Goal: Information Seeking & Learning: Learn about a topic

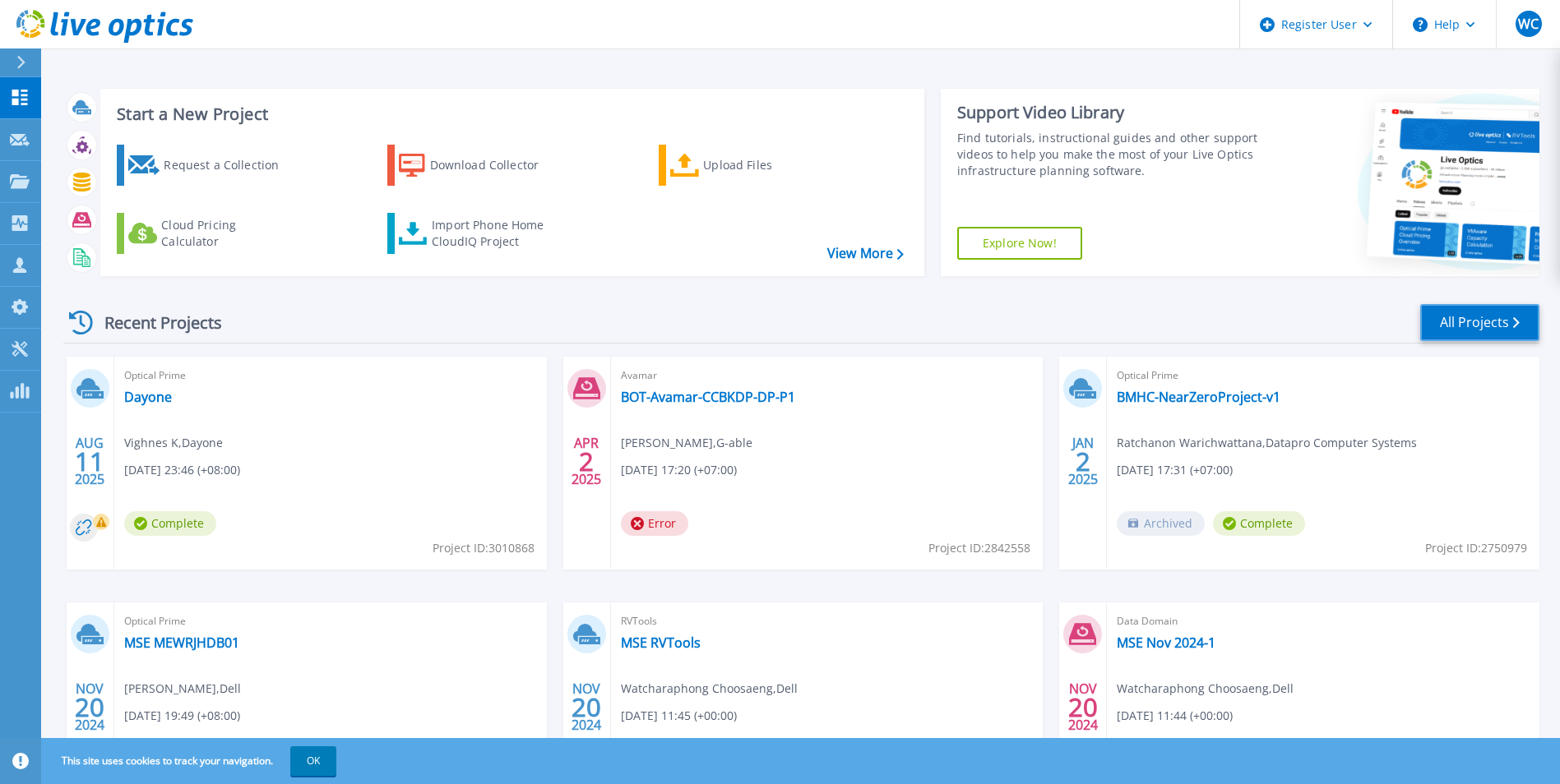
click at [1473, 317] on link "All Projects" at bounding box center [1480, 323] width 119 height 37
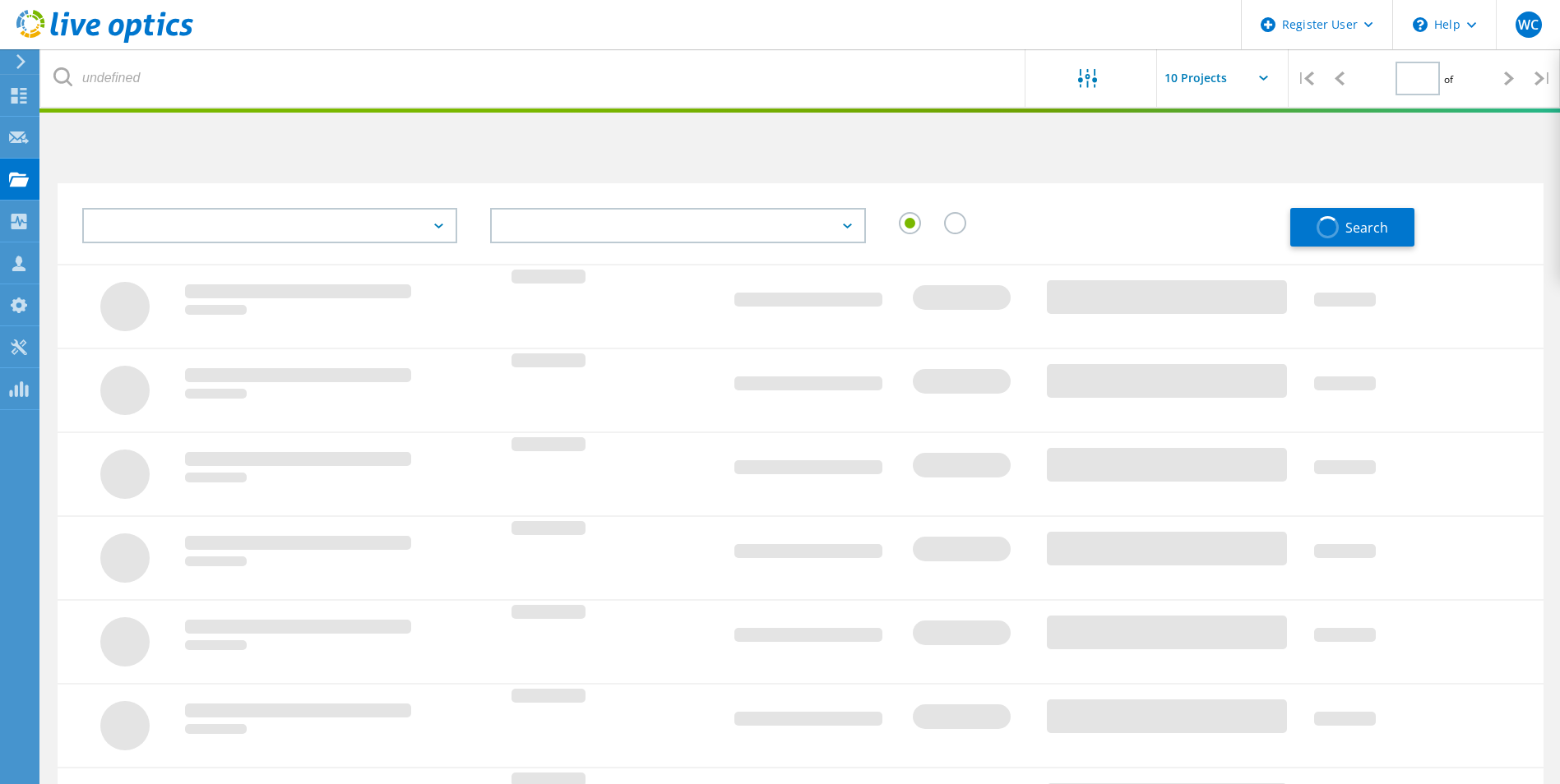
type input "1"
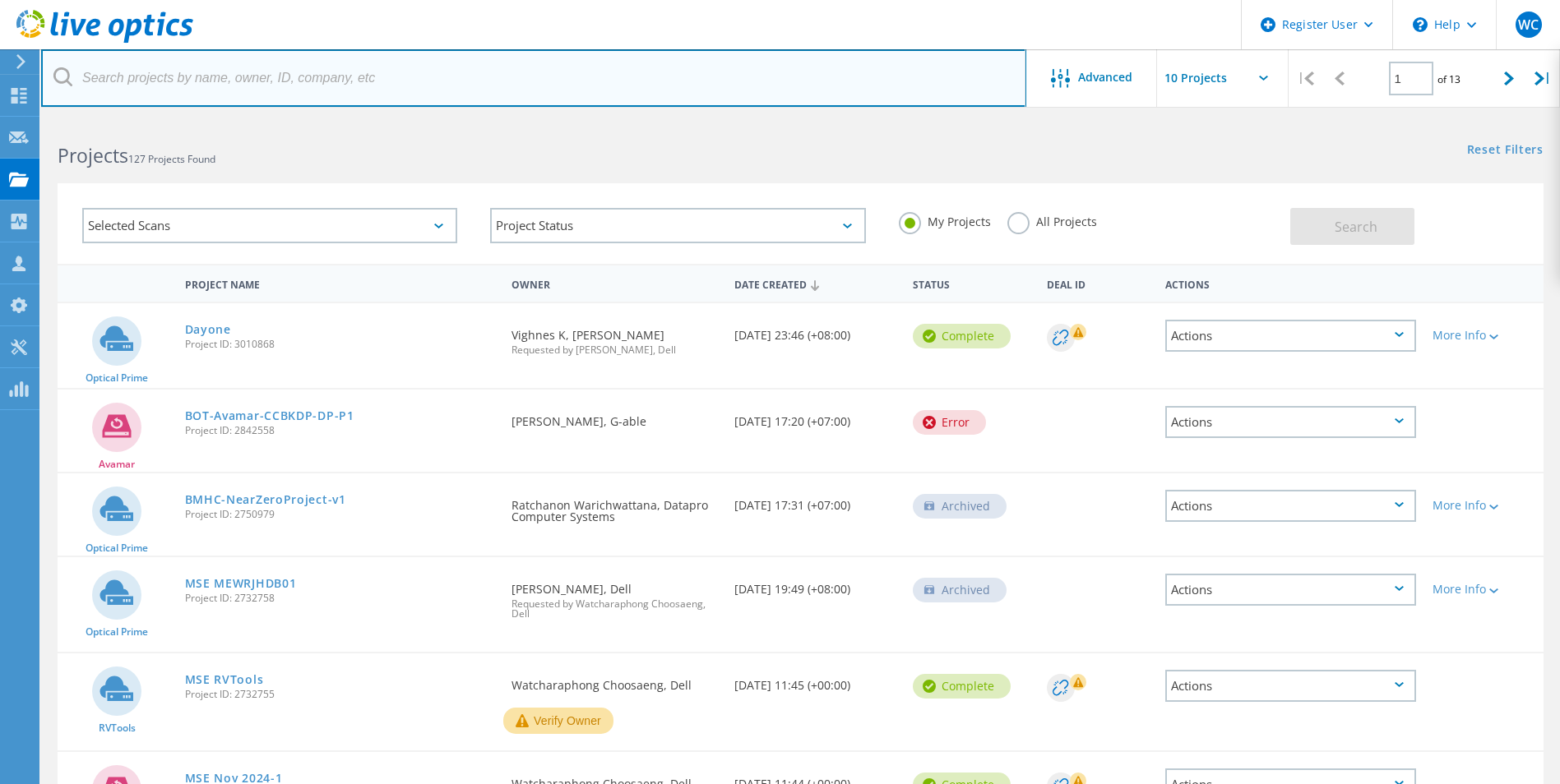
click at [377, 80] on input "text" at bounding box center [533, 78] width 985 height 58
type input "YCH"
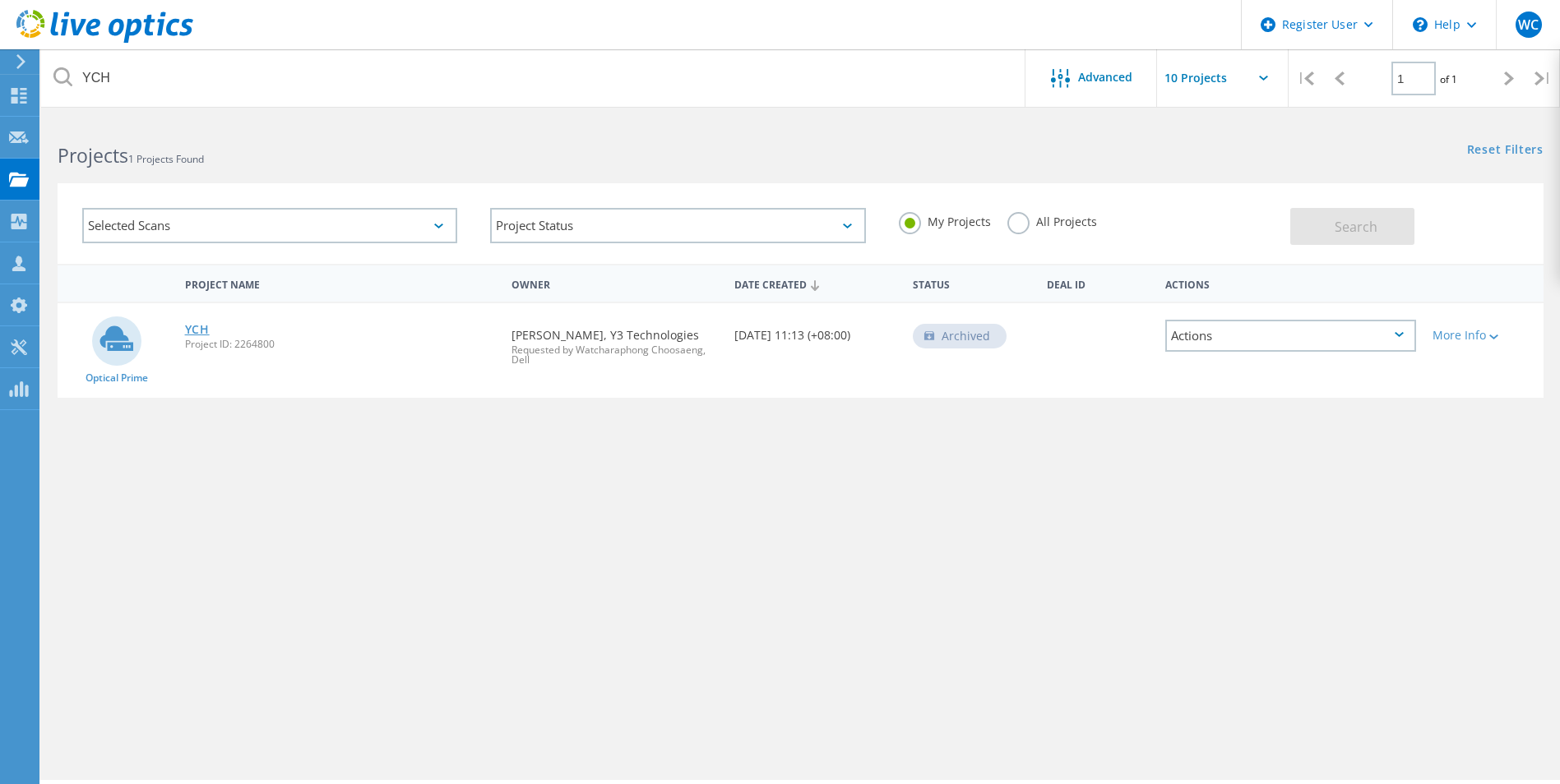
click at [185, 324] on link "YCH" at bounding box center [197, 330] width 25 height 12
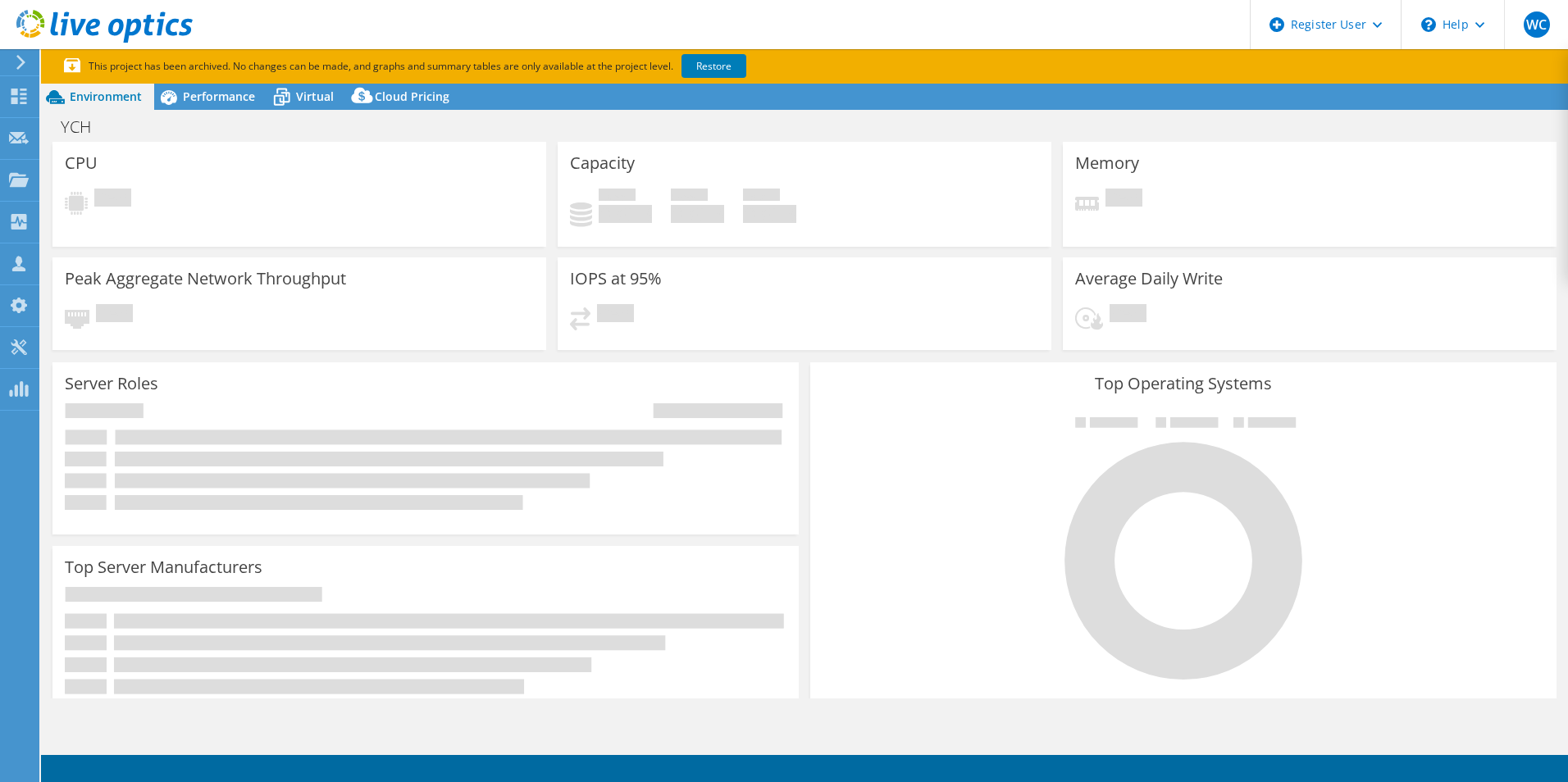
select select "USD"
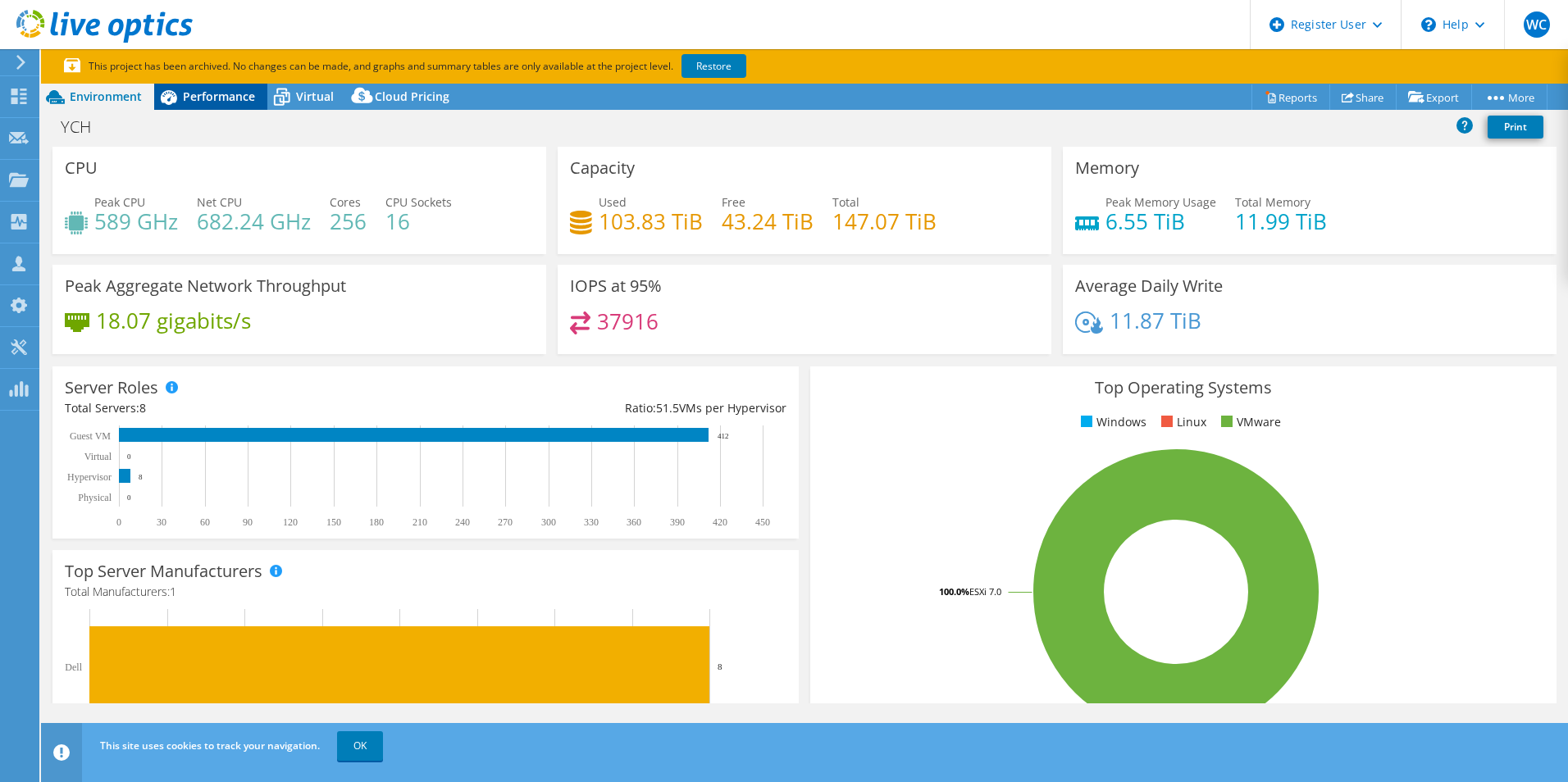
click at [196, 93] on span "Performance" at bounding box center [219, 96] width 72 height 15
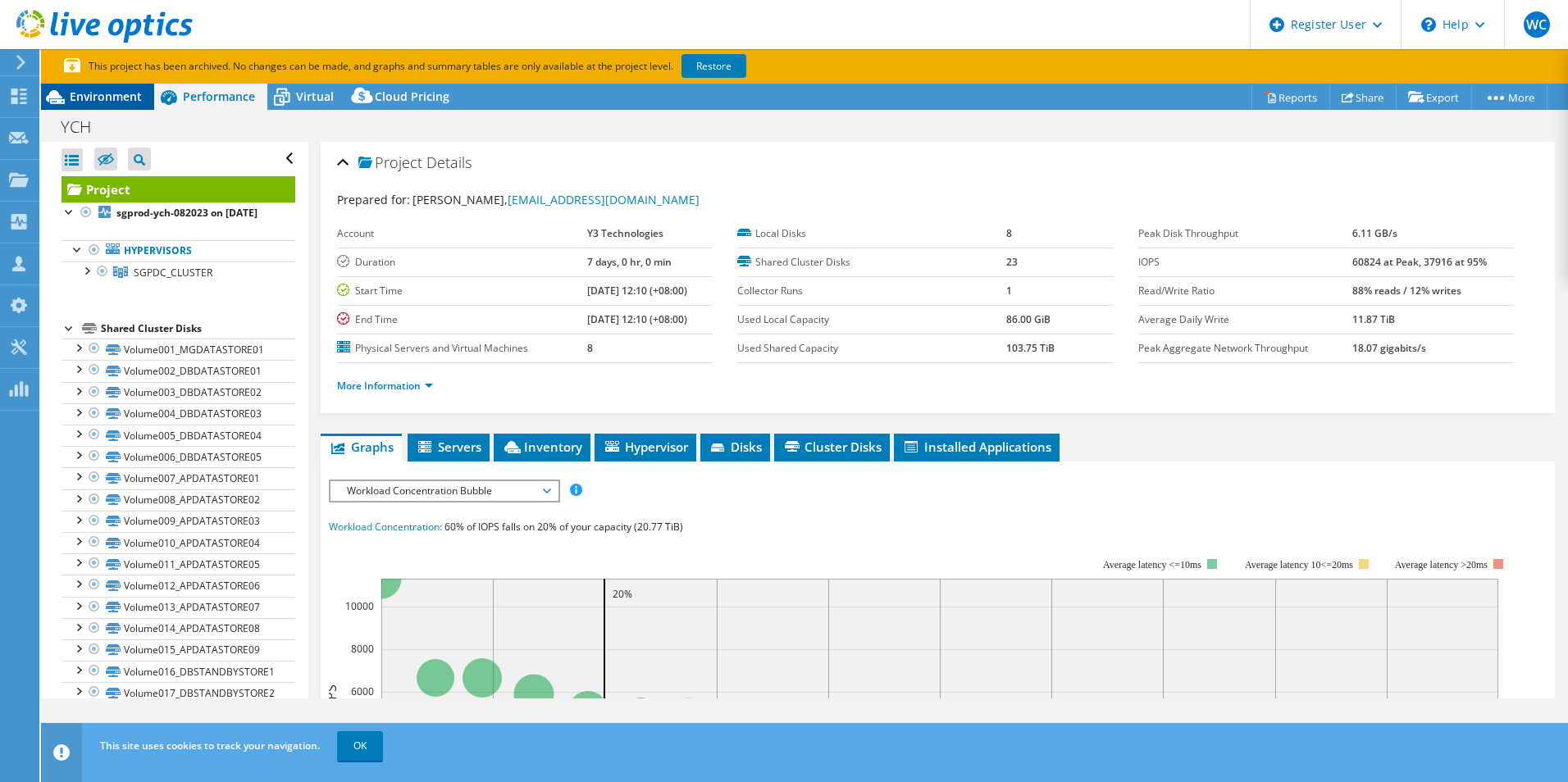
click at [117, 98] on span "Environment" at bounding box center [105, 96] width 72 height 15
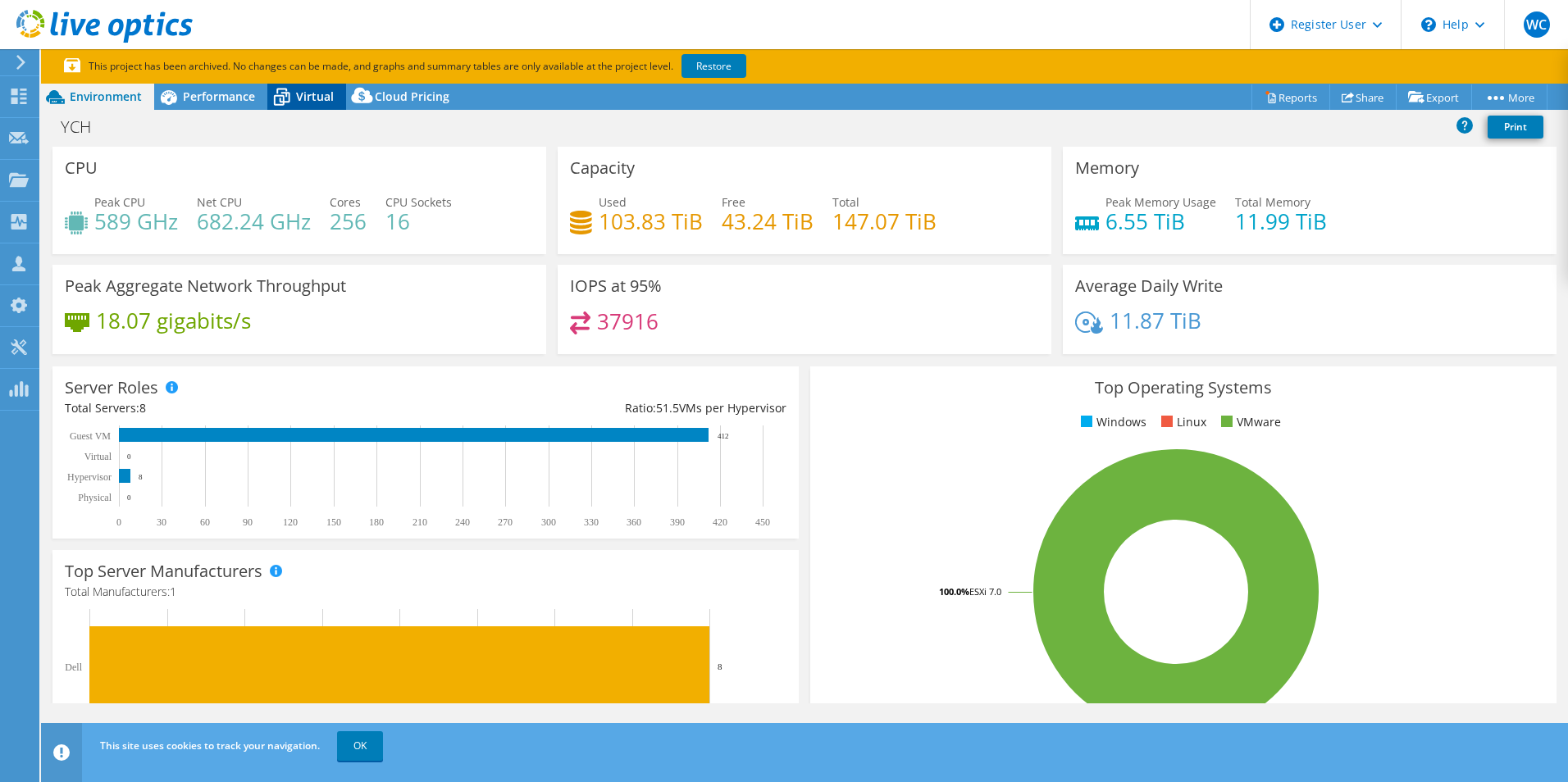
click at [305, 92] on span "Virtual" at bounding box center [315, 96] width 37 height 15
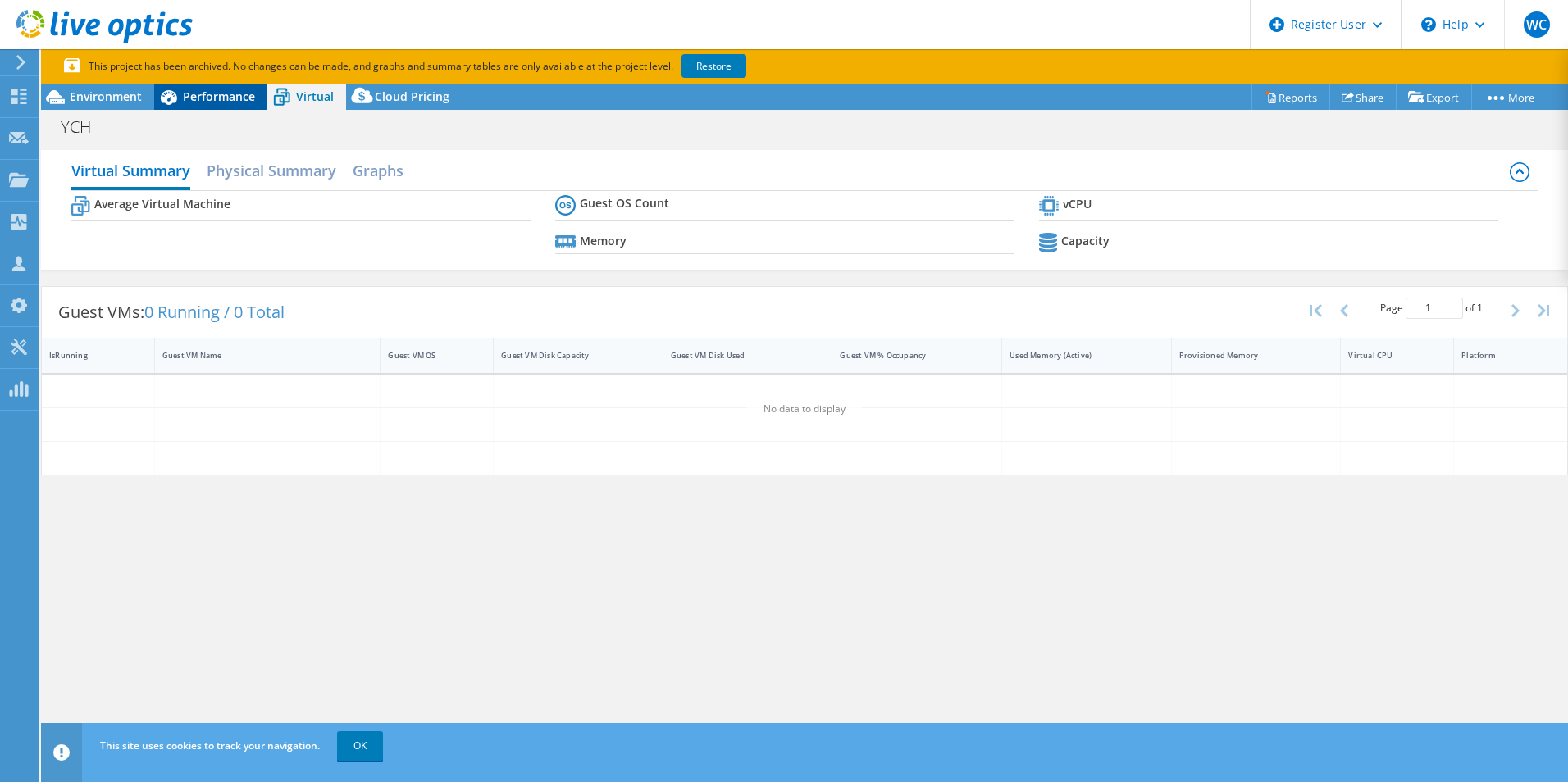
drag, startPoint x: 305, startPoint y: 92, endPoint x: 239, endPoint y: 87, distance: 66.2
click at [239, 87] on div "Performance" at bounding box center [210, 97] width 113 height 26
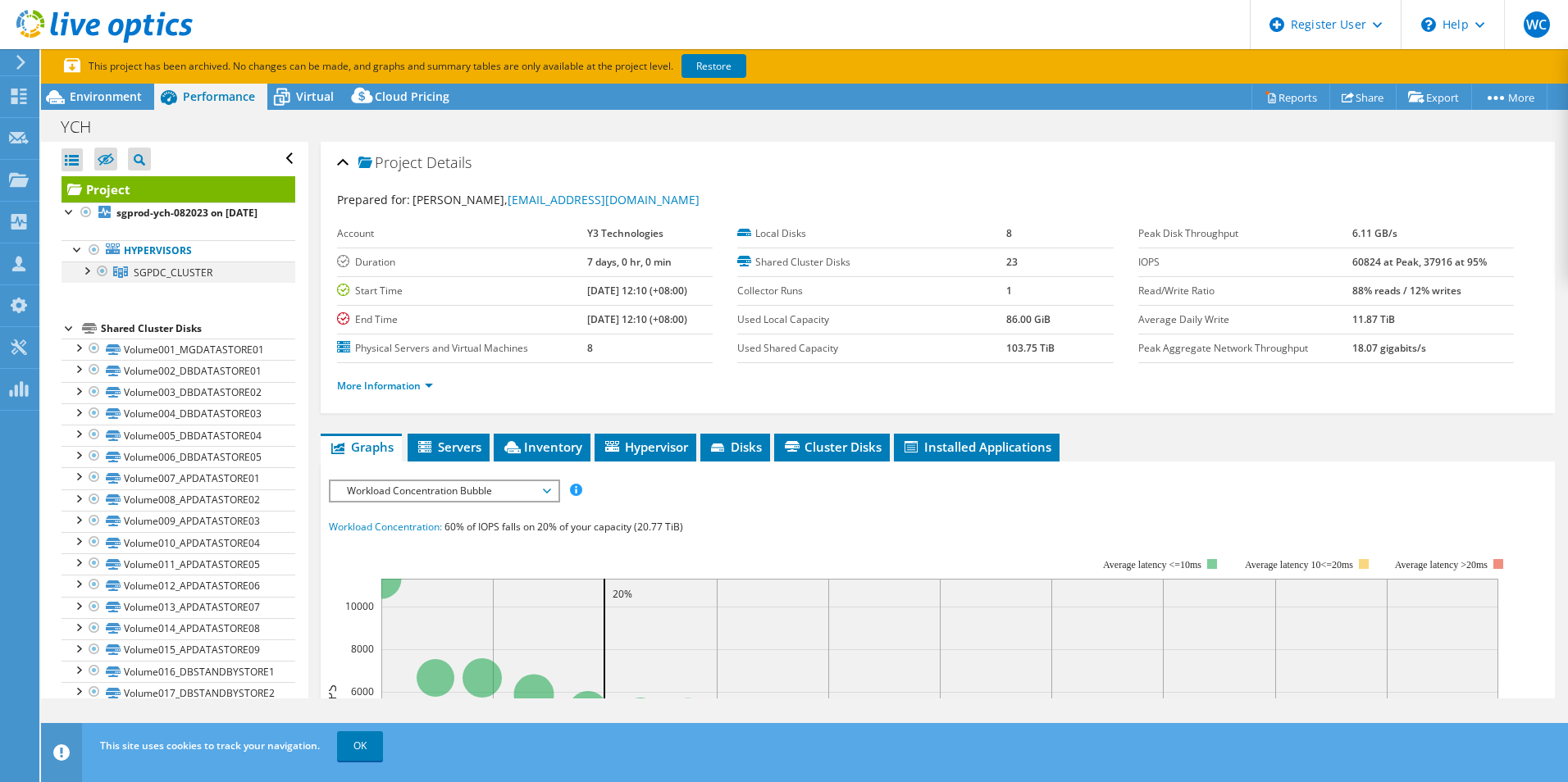
click at [84, 278] on div at bounding box center [86, 269] width 16 height 16
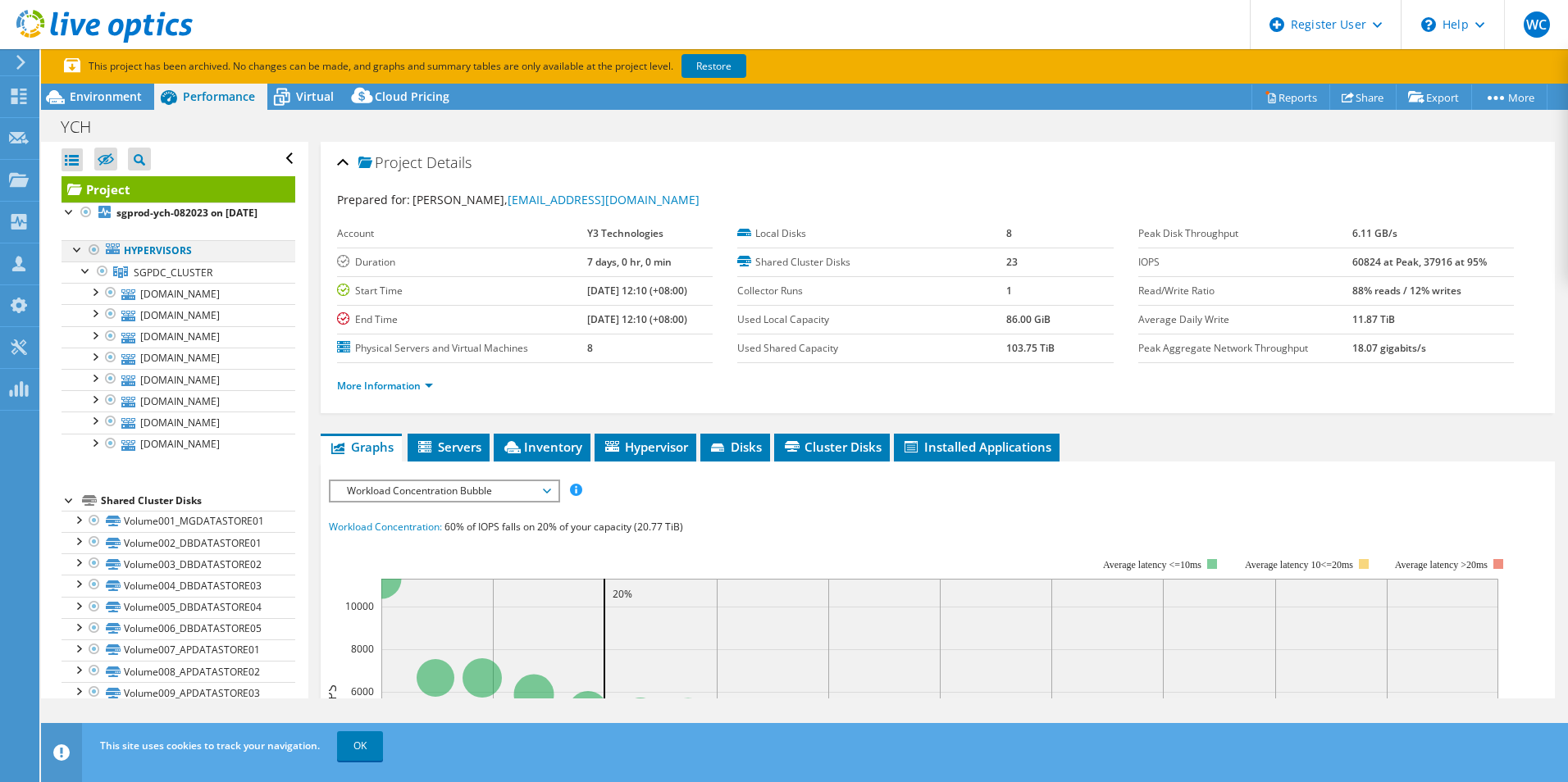
click at [75, 257] on div at bounding box center [77, 248] width 16 height 16
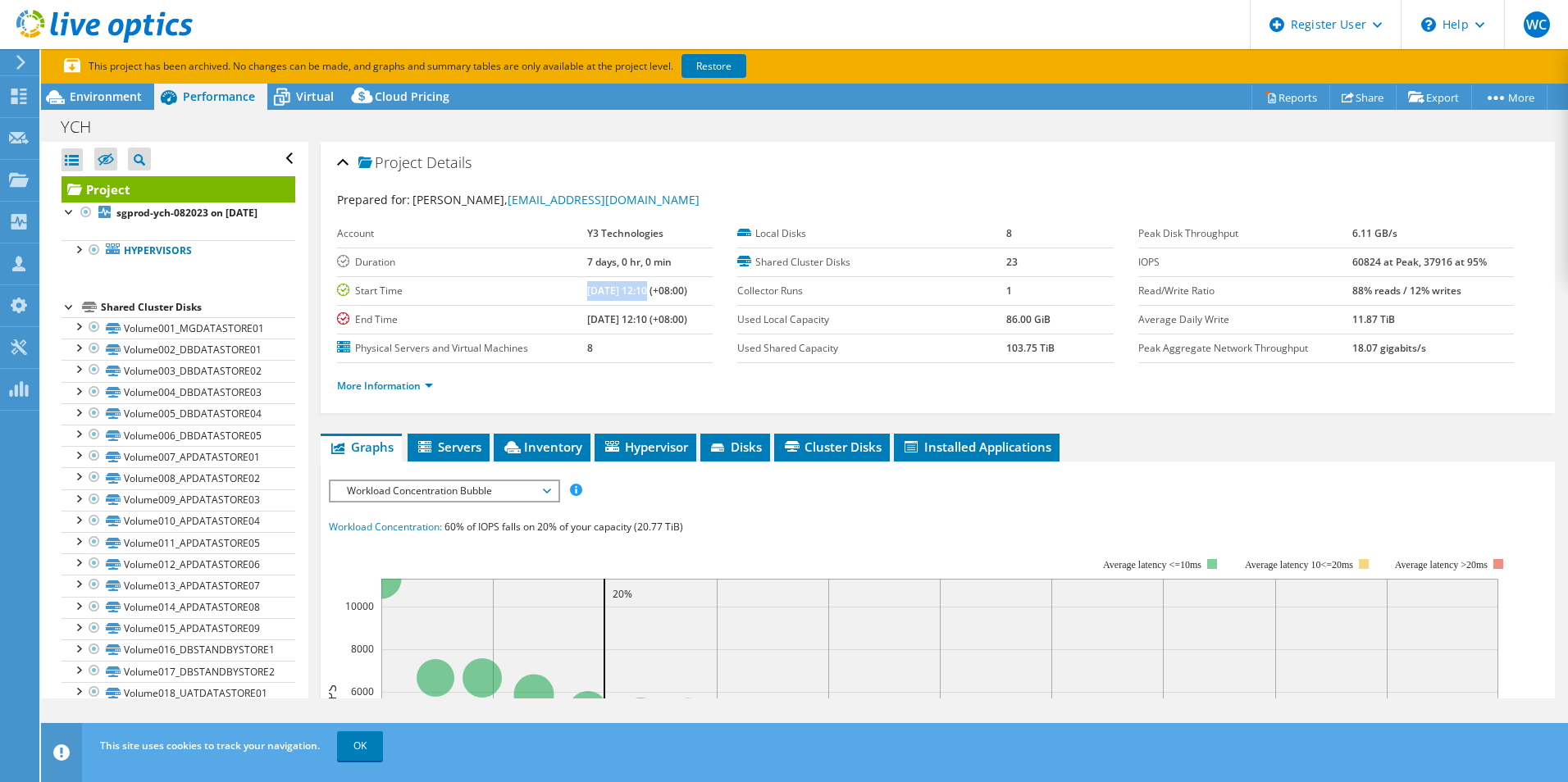
drag, startPoint x: 568, startPoint y: 290, endPoint x: 626, endPoint y: 290, distance: 58.0
click at [626, 290] on b "[DATE] 12:10 (+08:00)" at bounding box center [637, 291] width 100 height 14
click at [123, 90] on span "Environment" at bounding box center [105, 96] width 72 height 15
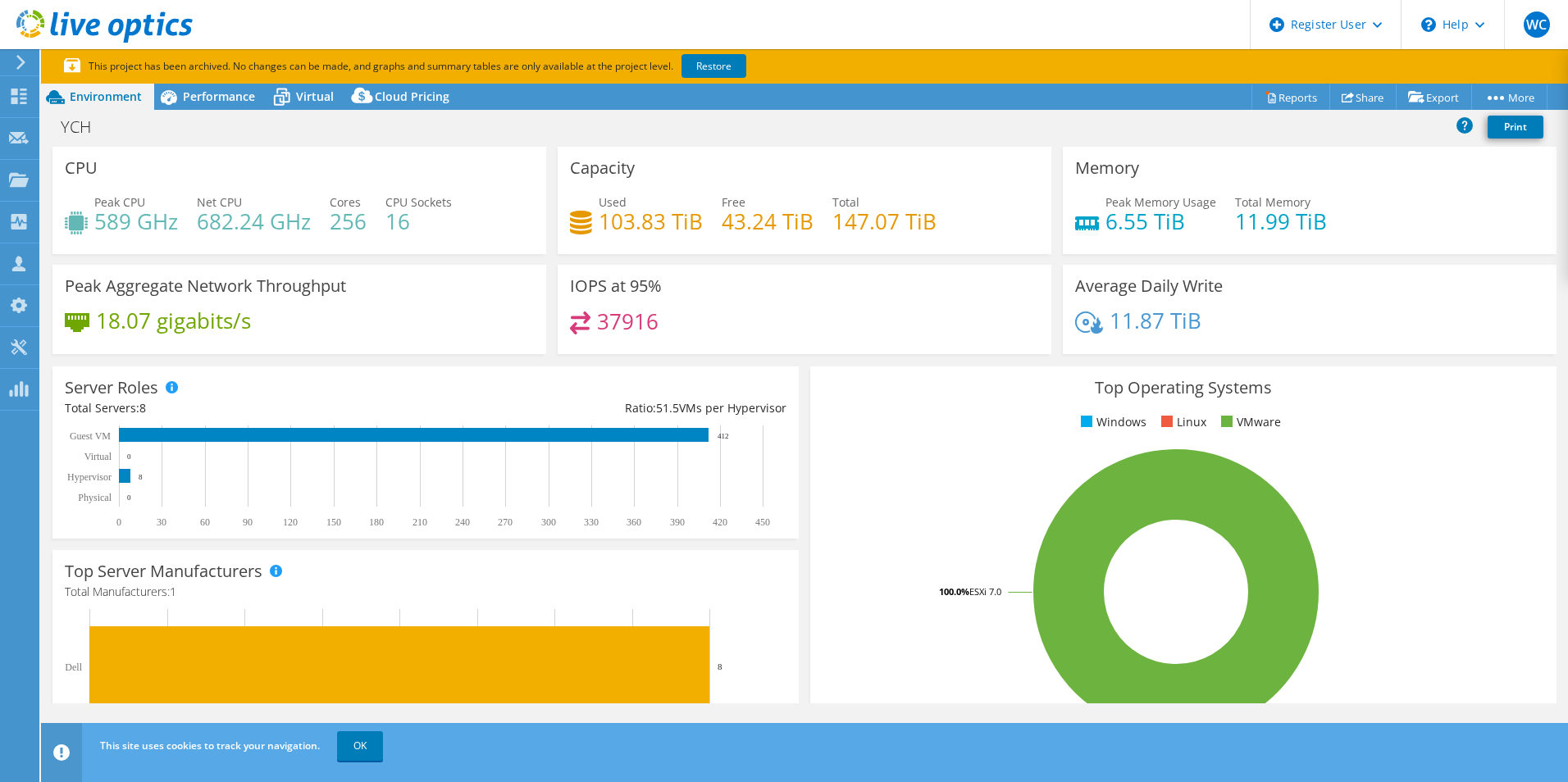
click at [214, 83] on section "This project has been archived. No changes can be made, and graphs and summary …" at bounding box center [804, 66] width 1527 height 35
click at [221, 93] on span "Performance" at bounding box center [219, 96] width 72 height 15
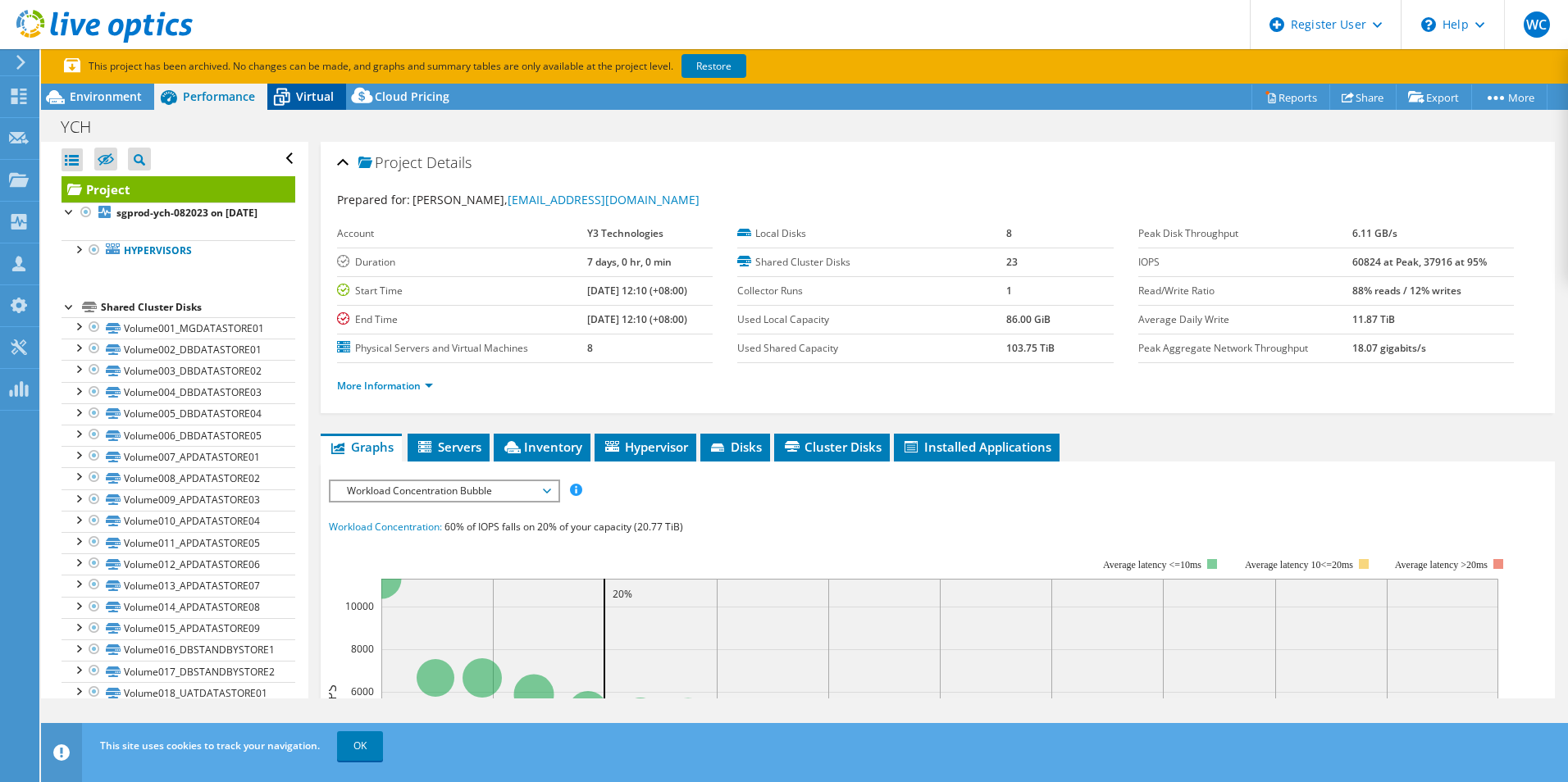
click at [300, 102] on span "Virtual" at bounding box center [315, 96] width 37 height 15
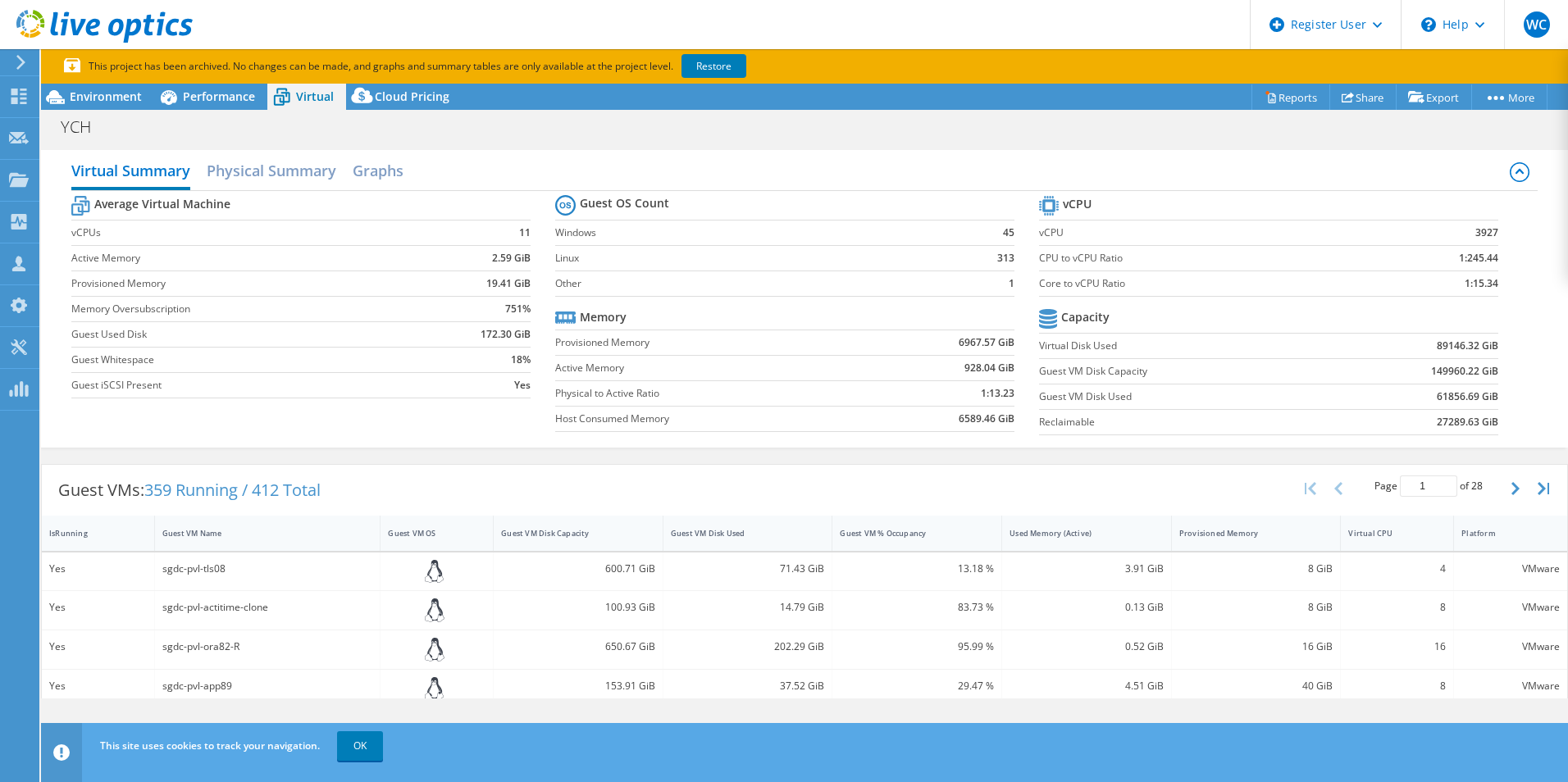
click at [92, 25] on icon at bounding box center [104, 27] width 176 height 34
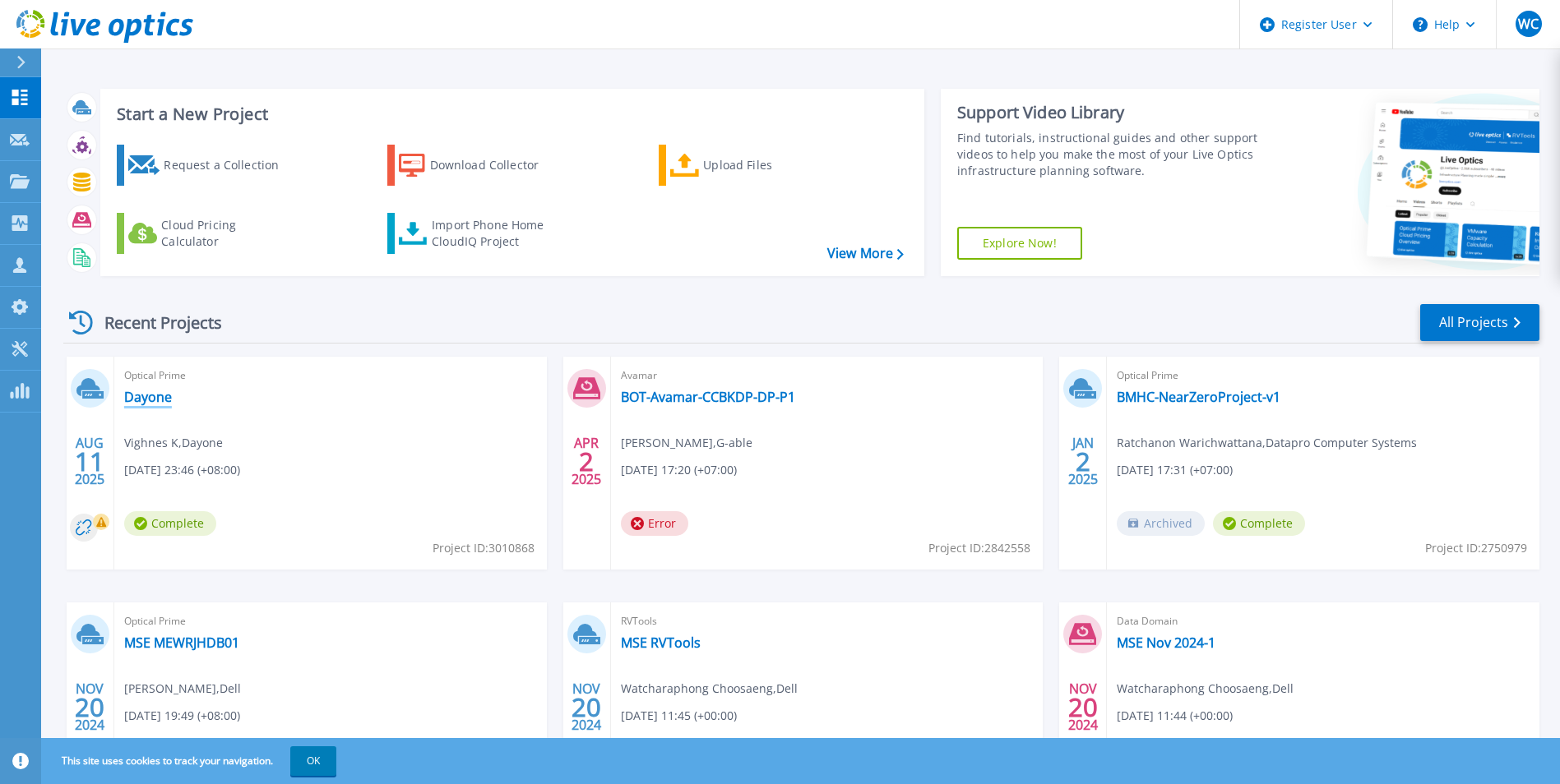
click at [139, 399] on link "Dayone" at bounding box center [148, 396] width 48 height 16
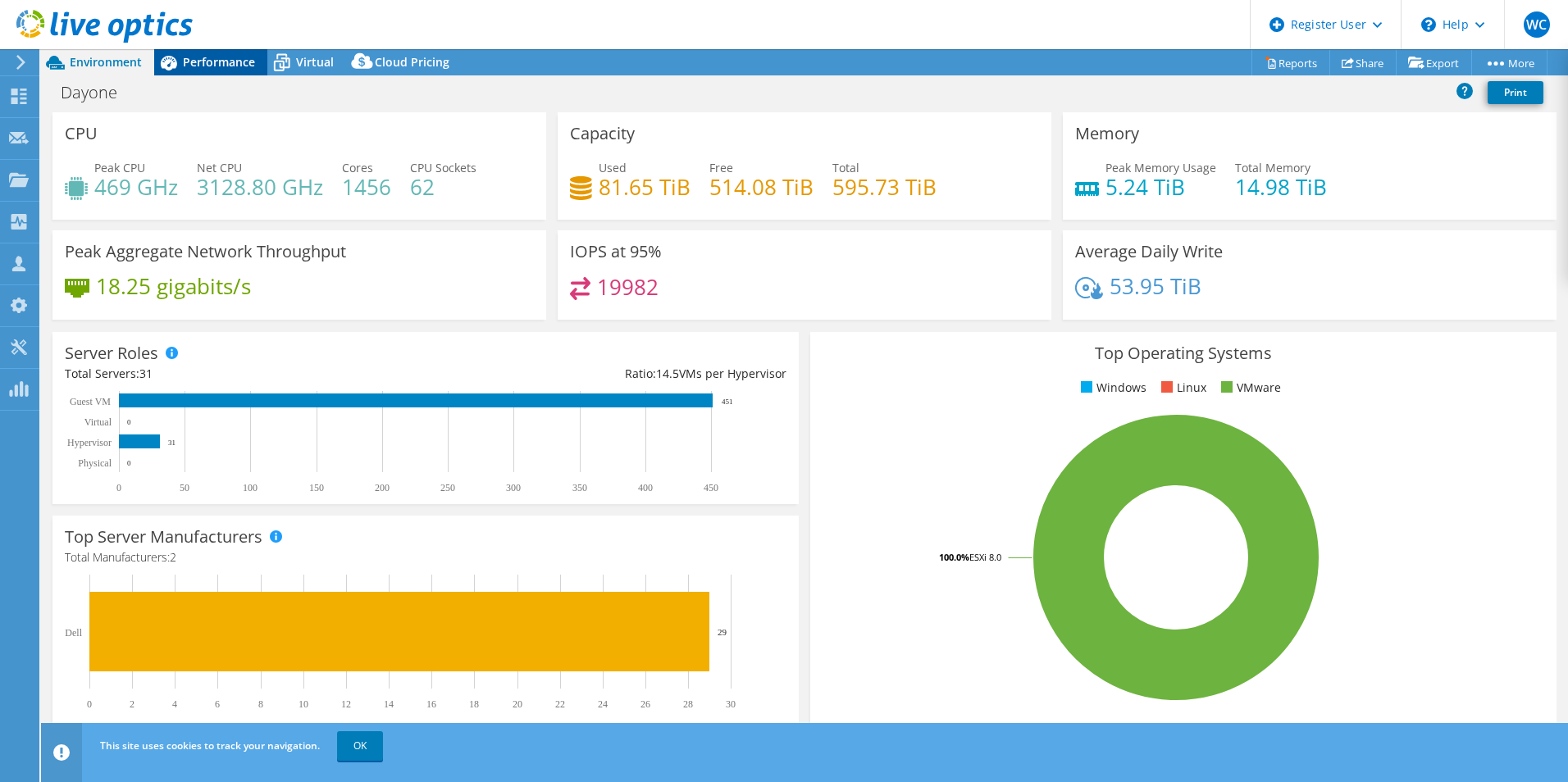
click at [210, 53] on div "Performance" at bounding box center [210, 62] width 113 height 26
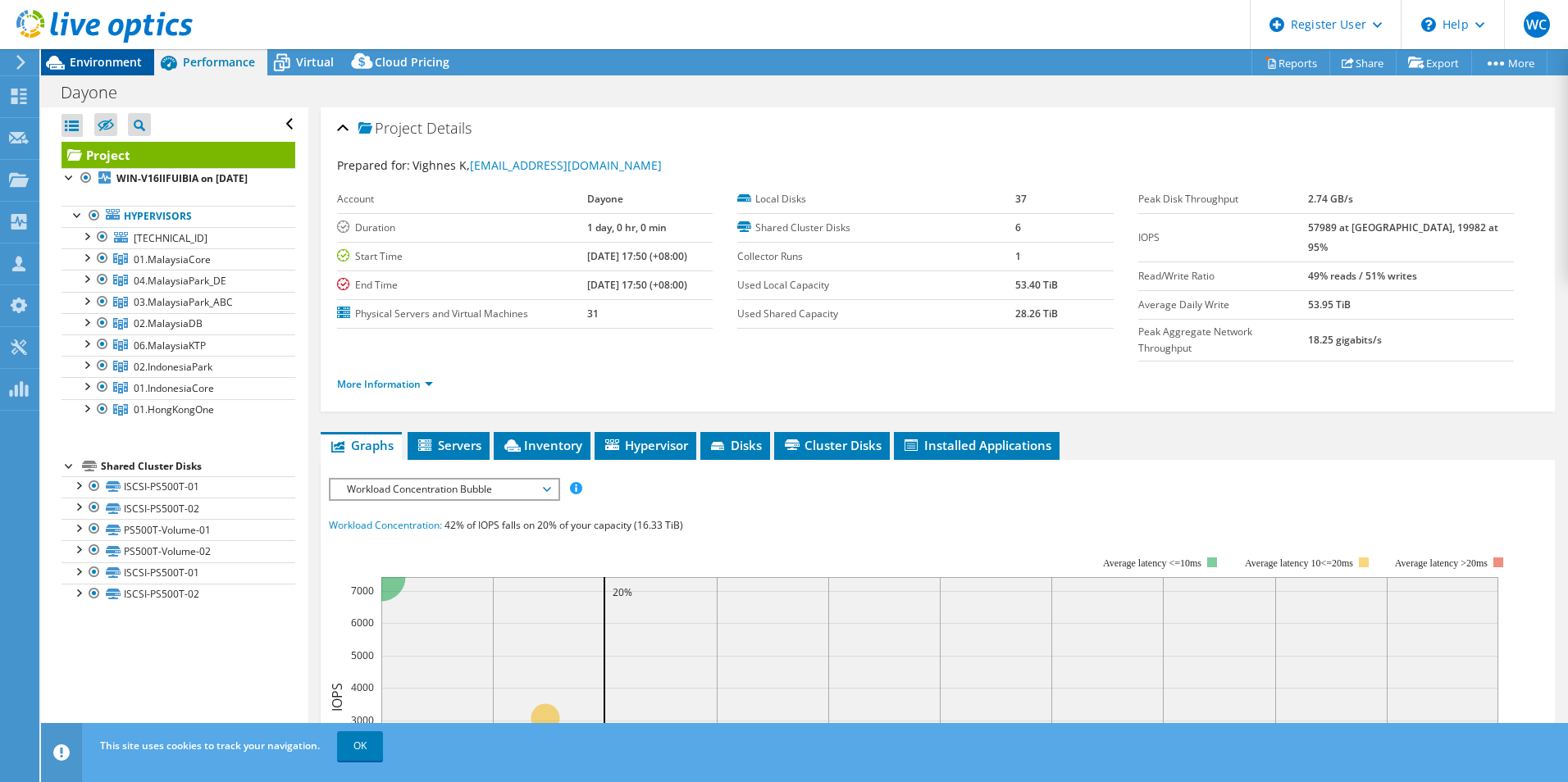
click at [116, 56] on span "Environment" at bounding box center [105, 62] width 72 height 15
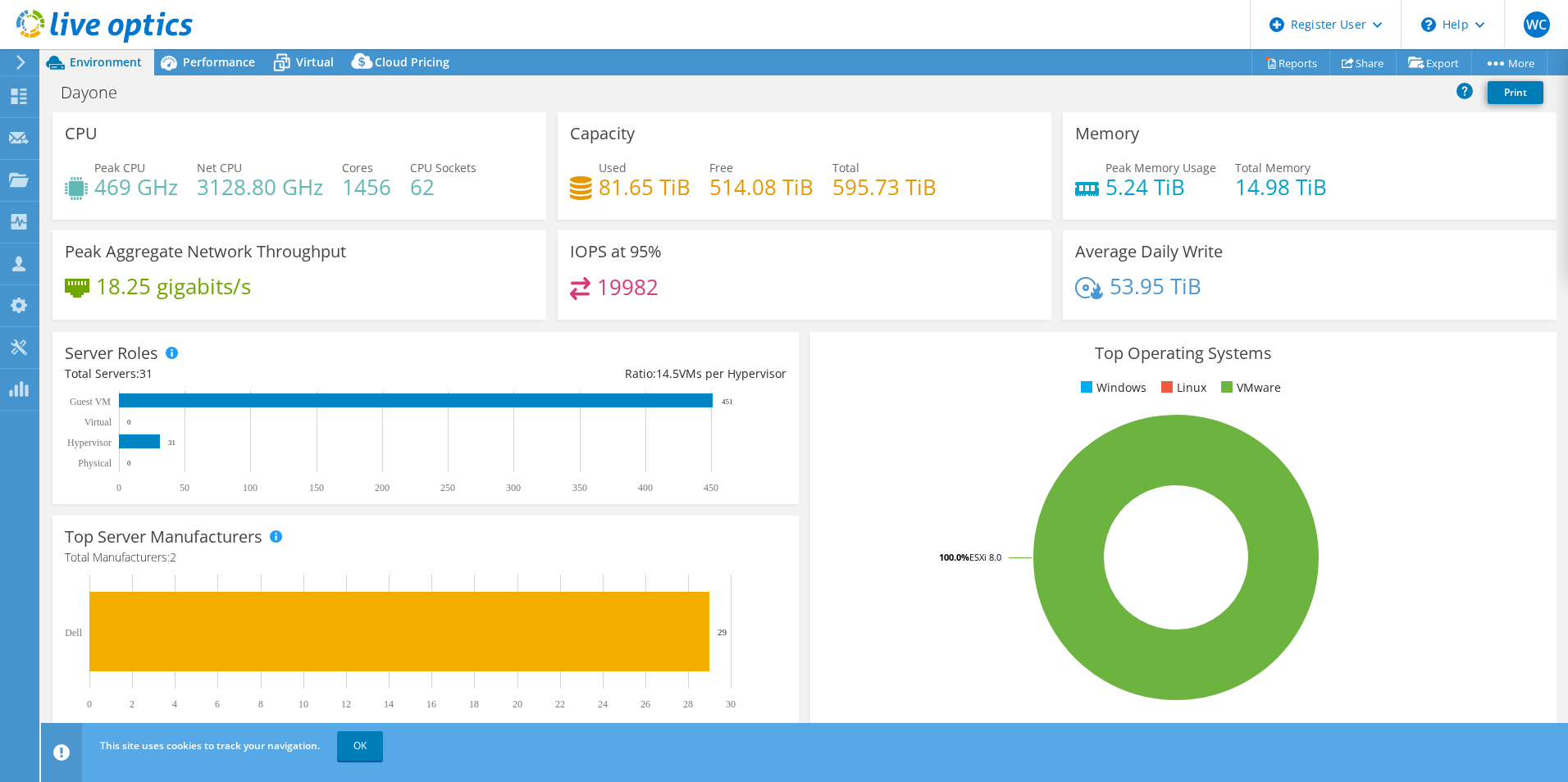
click at [926, 656] on rect at bounding box center [1176, 557] width 707 height 287
click at [222, 57] on span "Performance" at bounding box center [219, 62] width 72 height 15
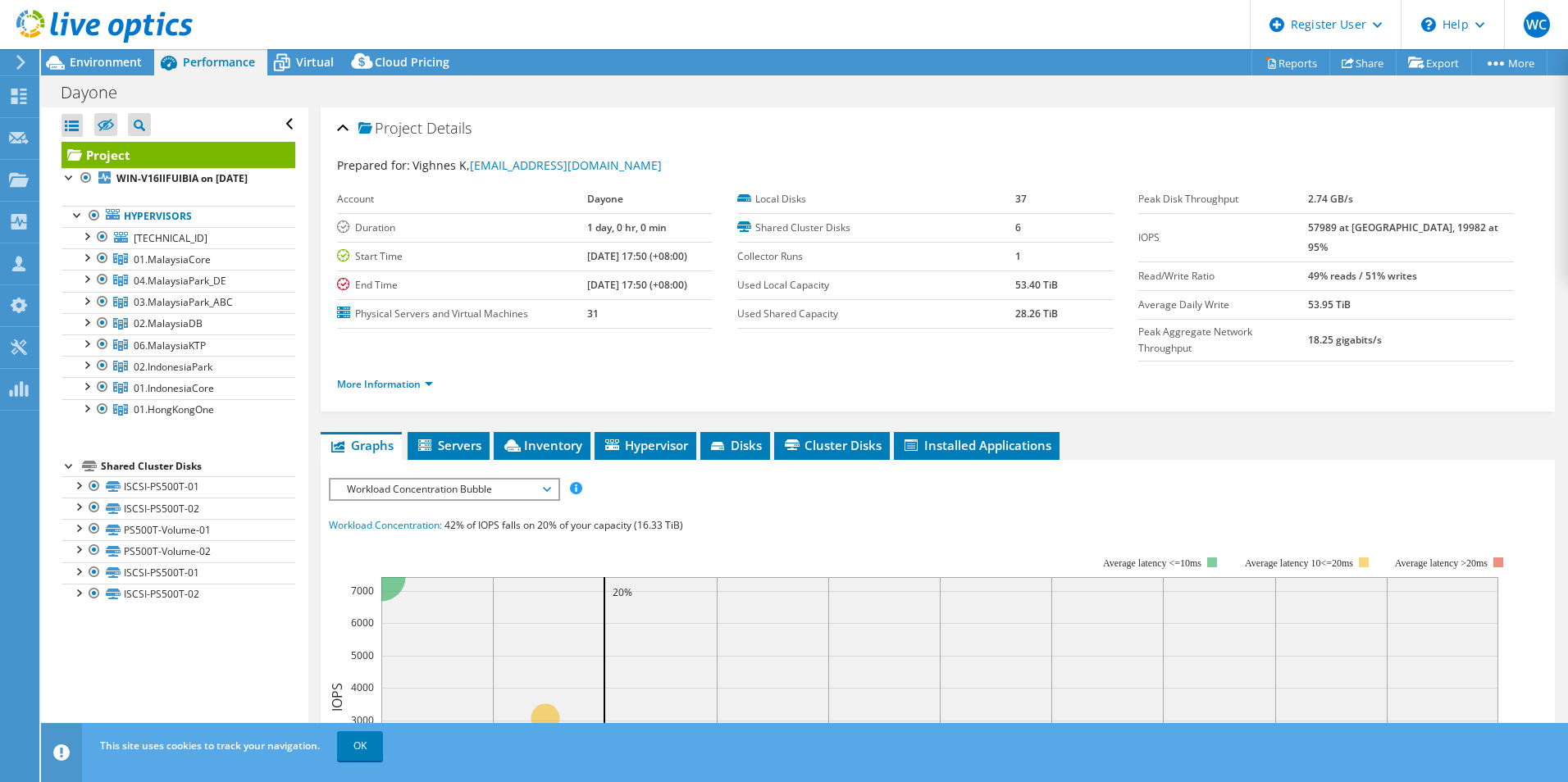
click at [95, 50] on div at bounding box center [96, 27] width 193 height 55
click at [96, 62] on span "Environment" at bounding box center [105, 62] width 72 height 15
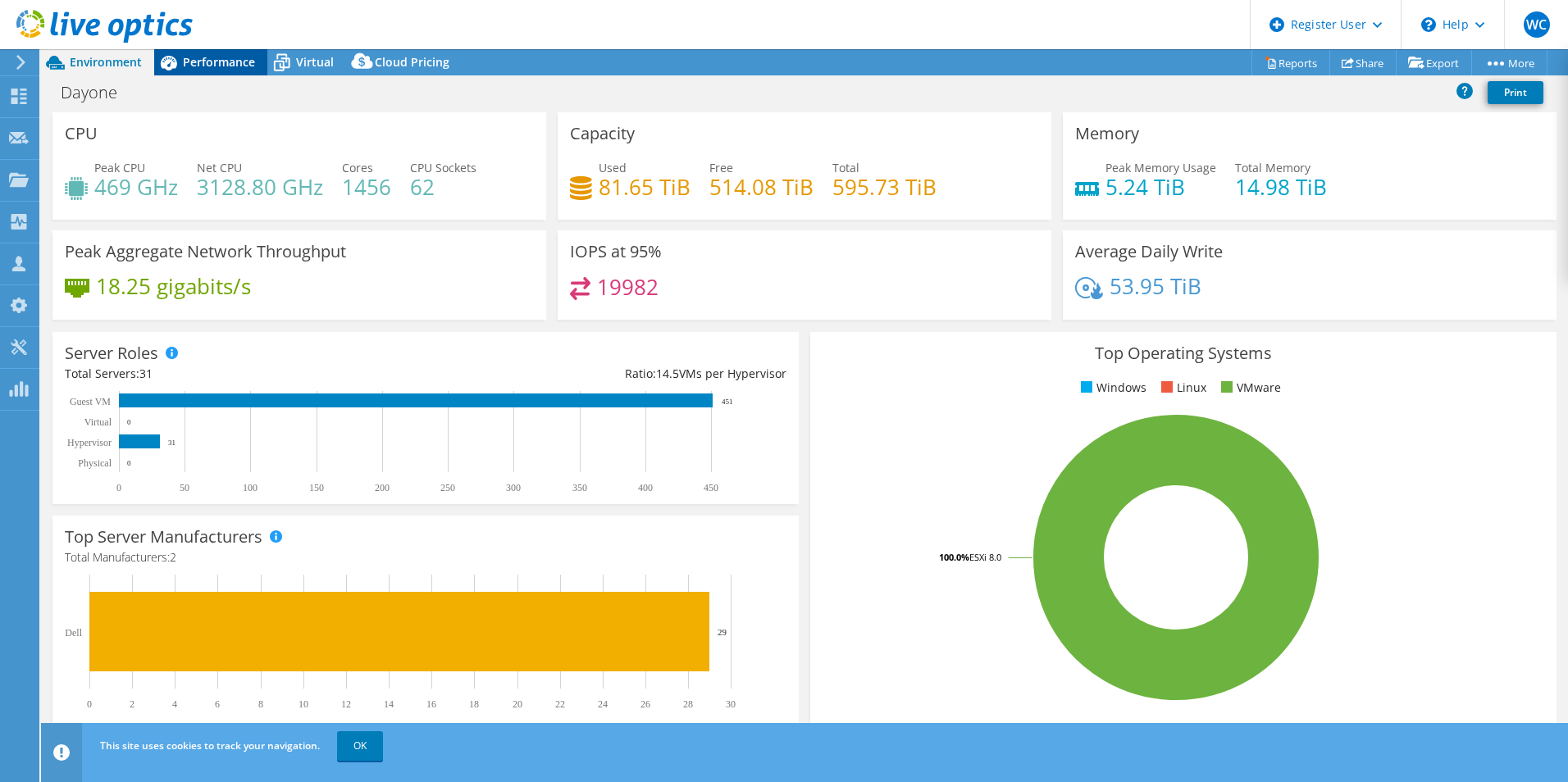
click at [216, 64] on span "Performance" at bounding box center [219, 62] width 72 height 15
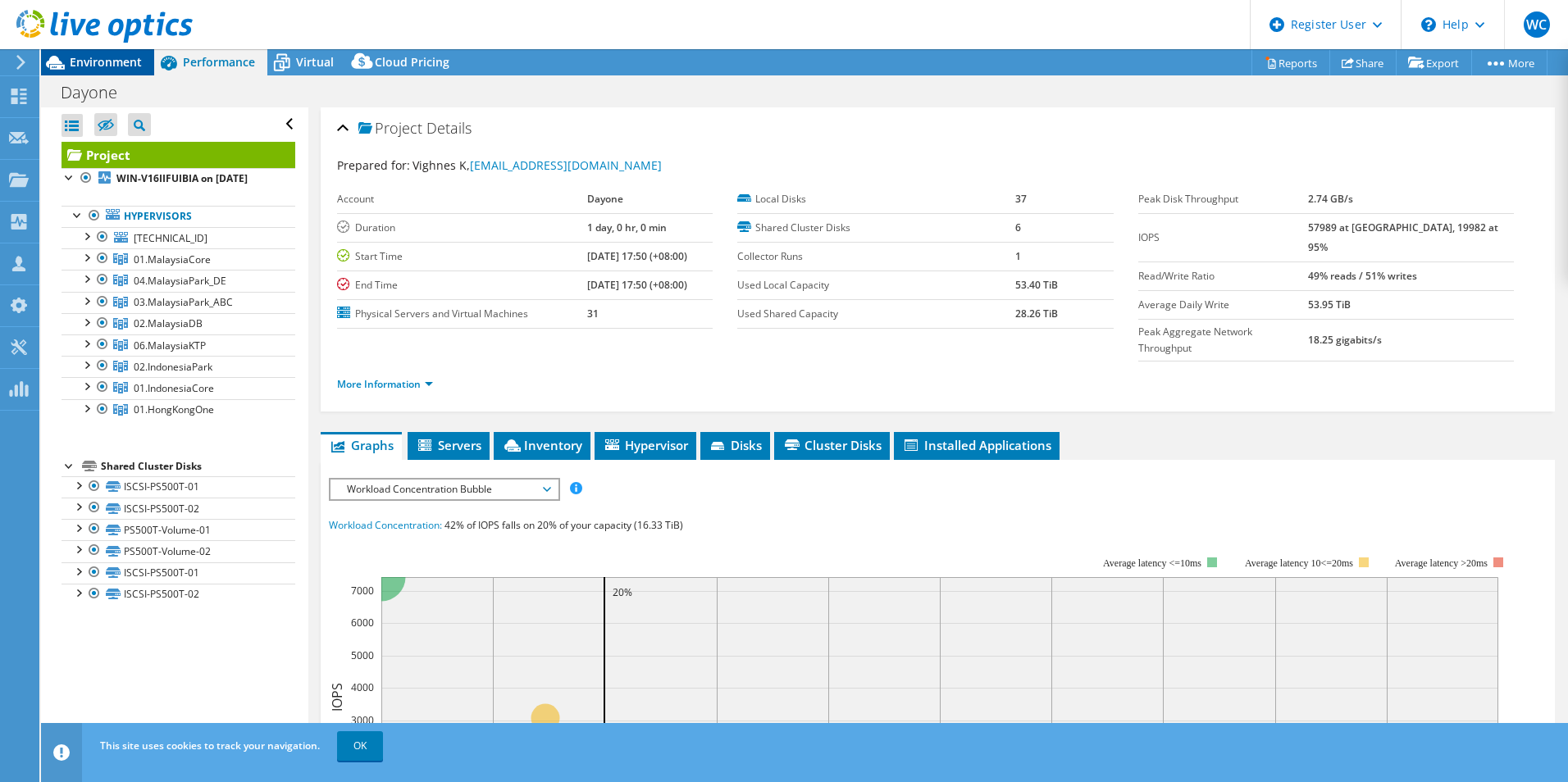
click at [109, 69] on span "Environment" at bounding box center [105, 62] width 72 height 15
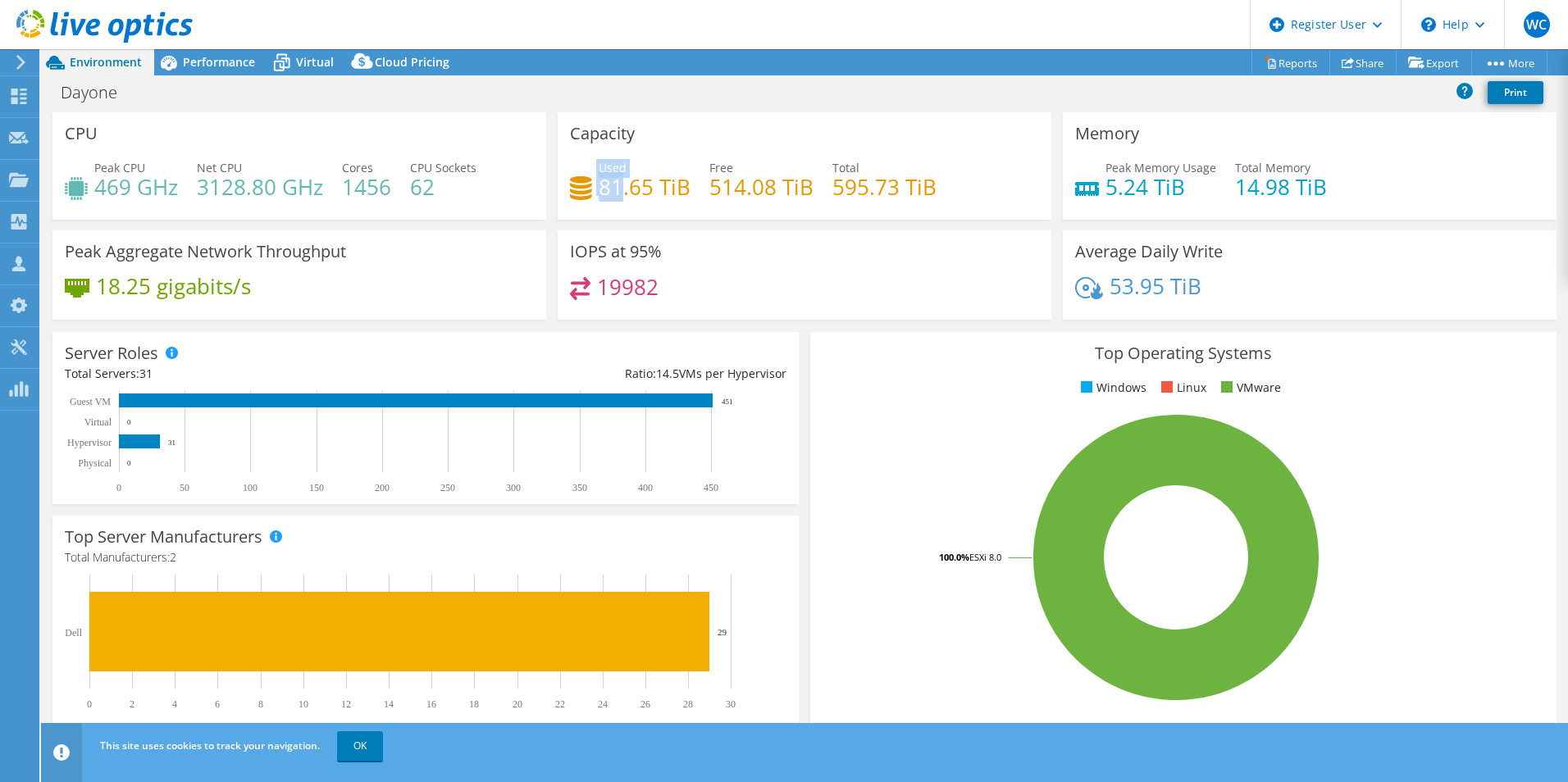
drag, startPoint x: 615, startPoint y: 193, endPoint x: 582, endPoint y: 187, distance: 33.5
click at [582, 187] on div "Used 81.65 TiB" at bounding box center [630, 178] width 120 height 37
click at [602, 190] on h4 "81.65 TiB" at bounding box center [645, 187] width 92 height 18
click at [761, 185] on h4 "514.08 TiB" at bounding box center [761, 187] width 104 height 18
click at [223, 61] on span "Performance" at bounding box center [219, 62] width 72 height 15
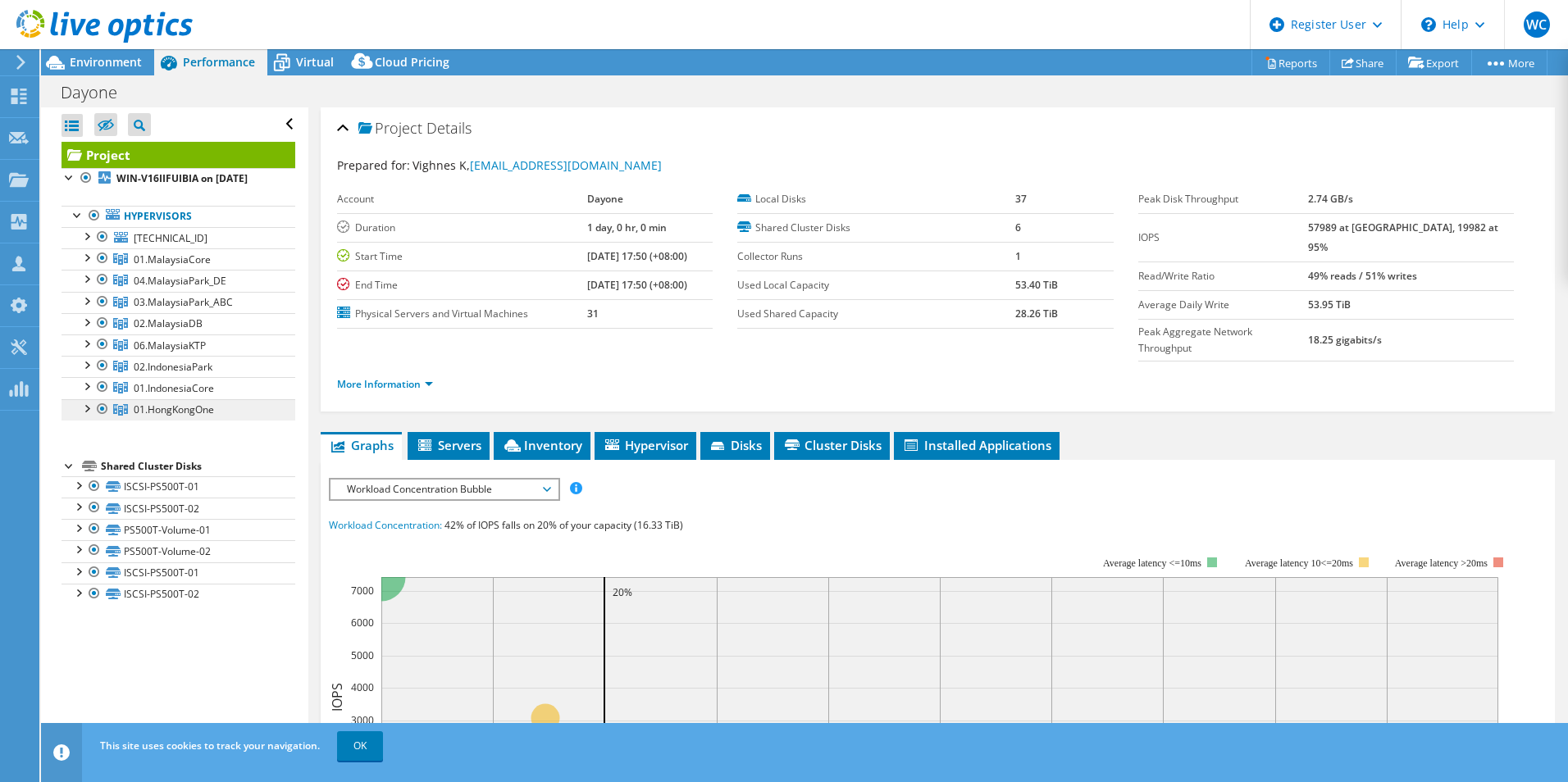
click at [166, 266] on span "01.HongKongOne" at bounding box center [172, 260] width 77 height 14
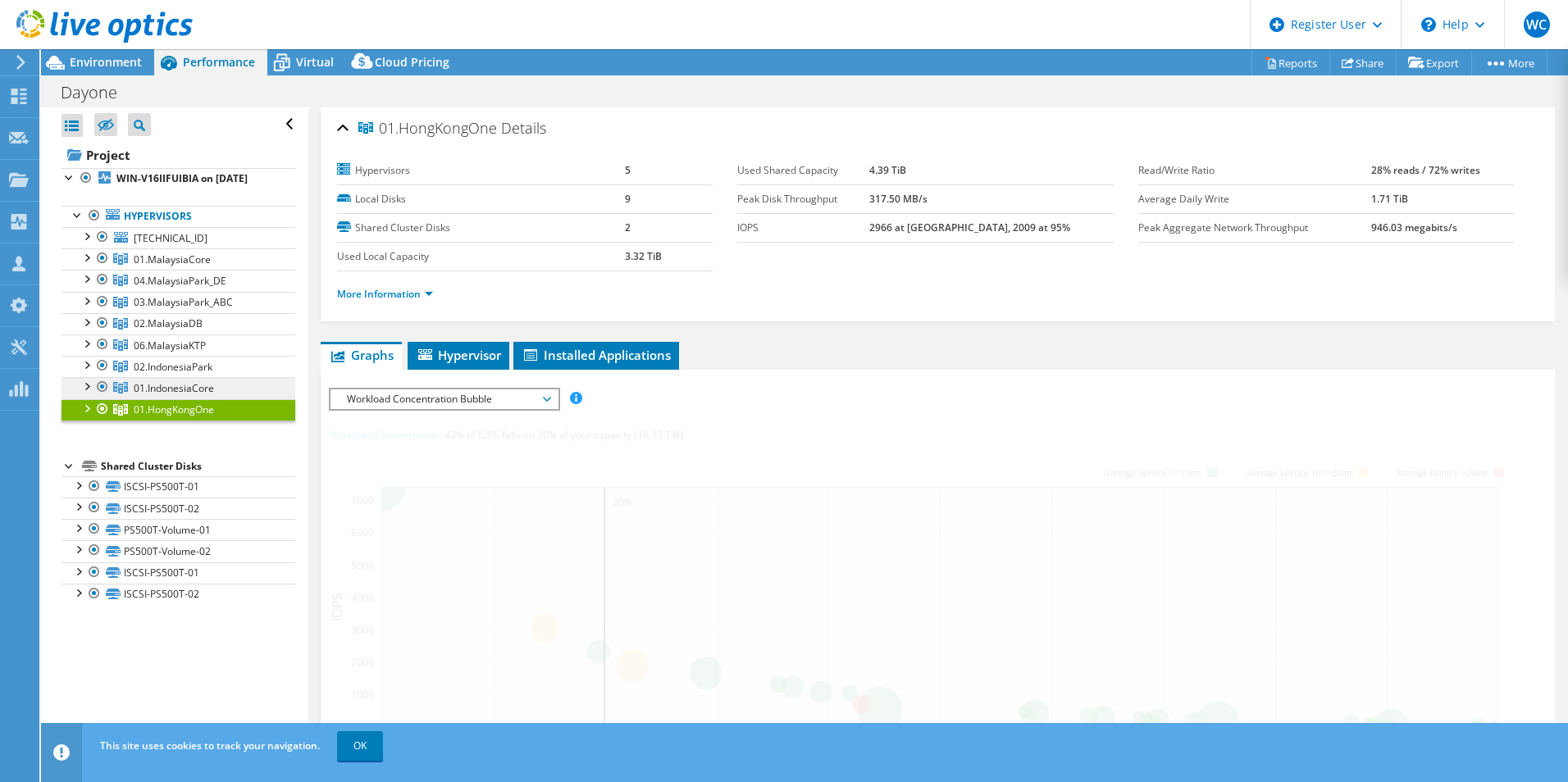
click at [171, 266] on span "01.IndonesiaCore" at bounding box center [172, 260] width 77 height 14
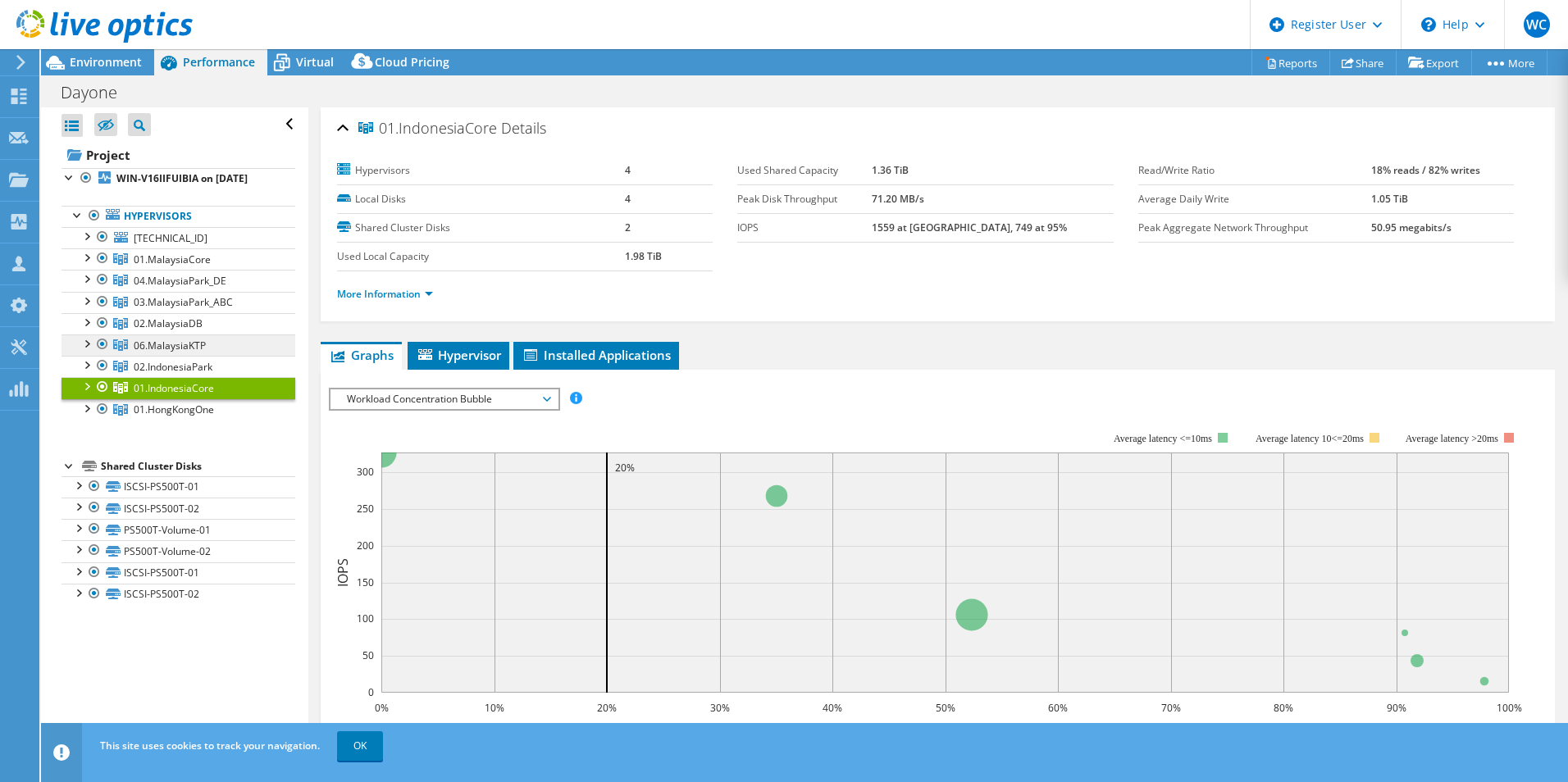
click at [171, 266] on span "06.MalaysiaKTP" at bounding box center [172, 260] width 77 height 14
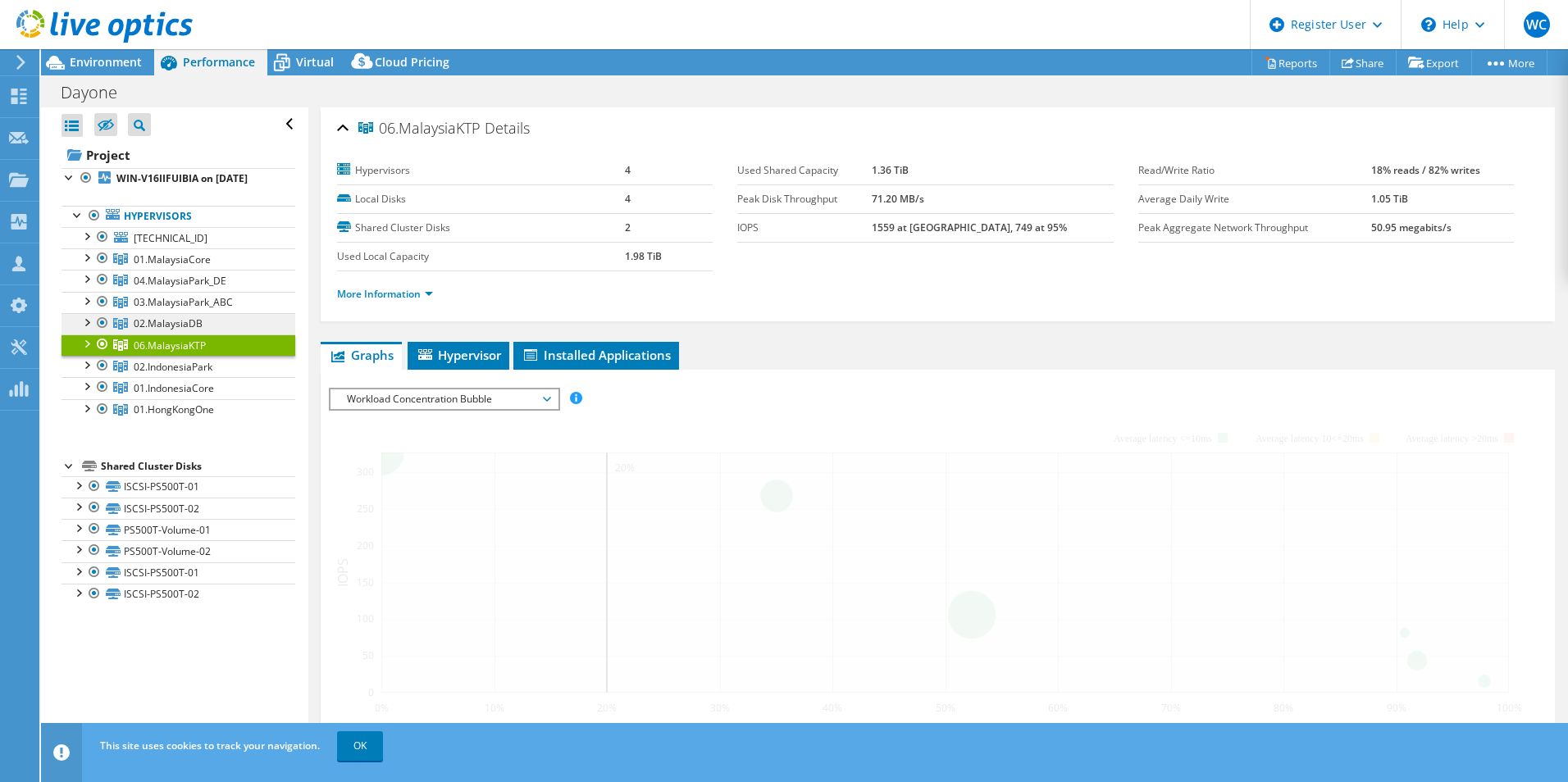
click at [171, 266] on span "02.MalaysiaDB" at bounding box center [172, 260] width 77 height 14
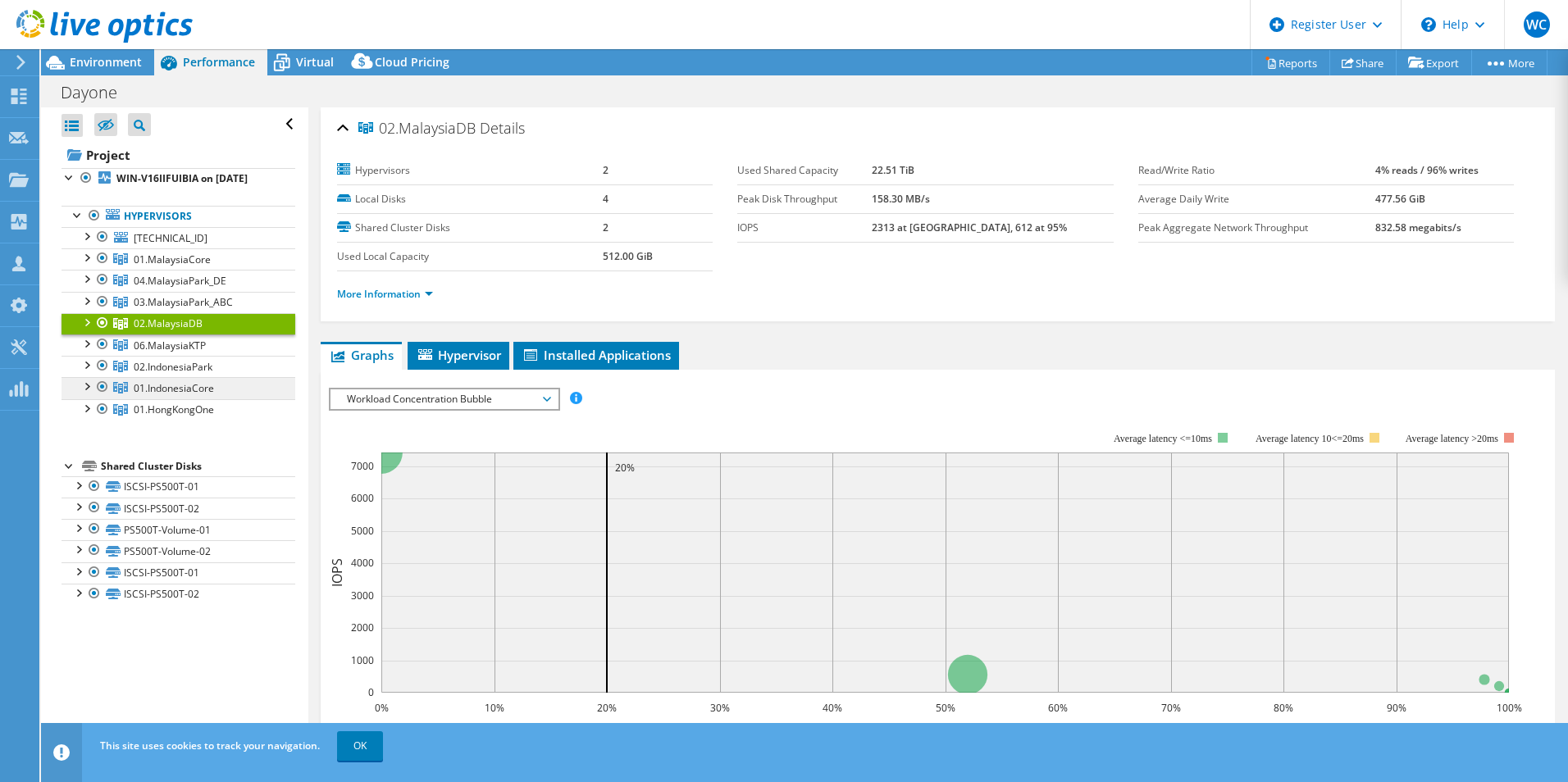
click at [176, 266] on span "01.IndonesiaCore" at bounding box center [172, 260] width 77 height 14
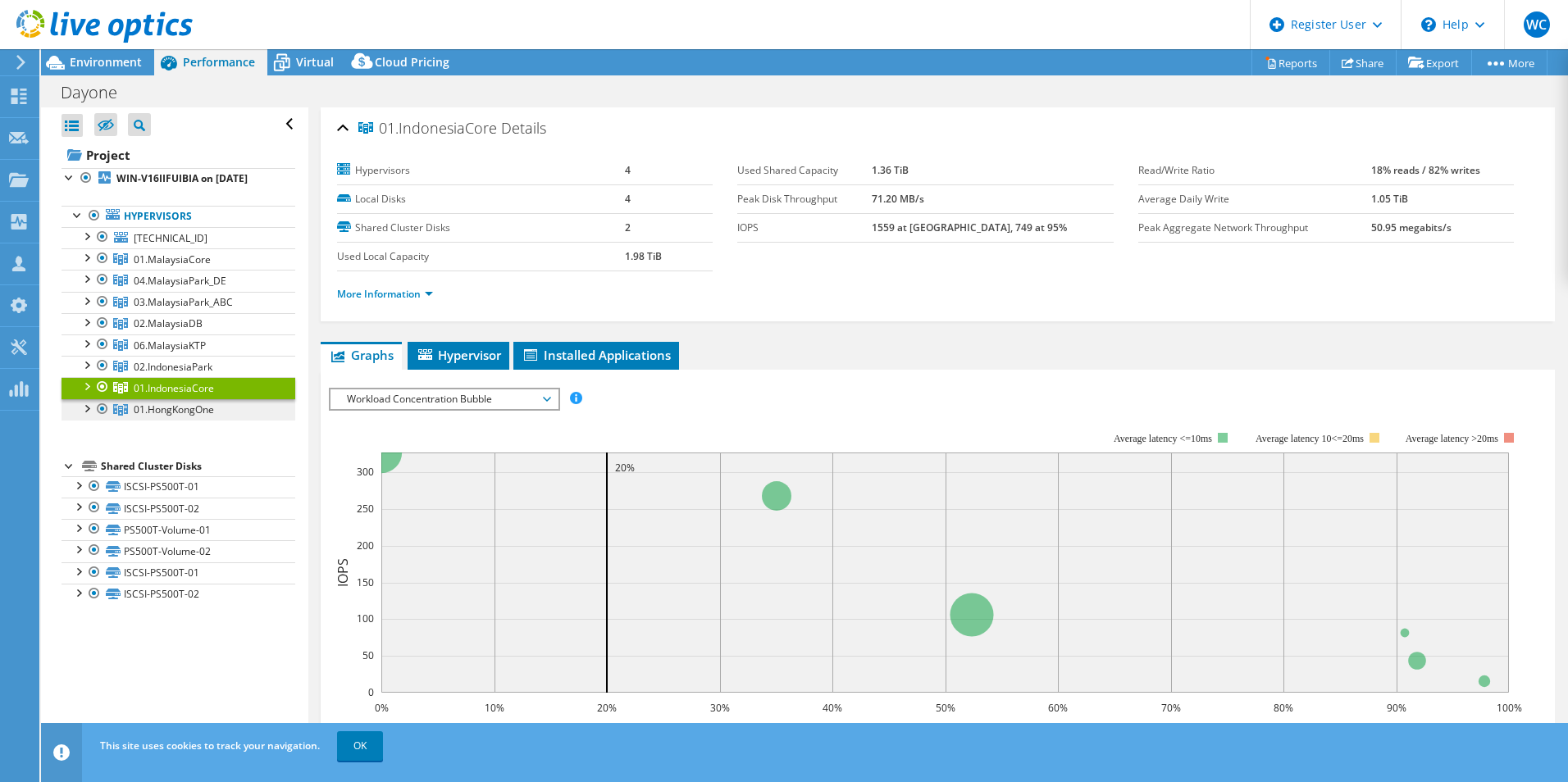
click at [204, 266] on span "01.HongKongOne" at bounding box center [172, 260] width 77 height 14
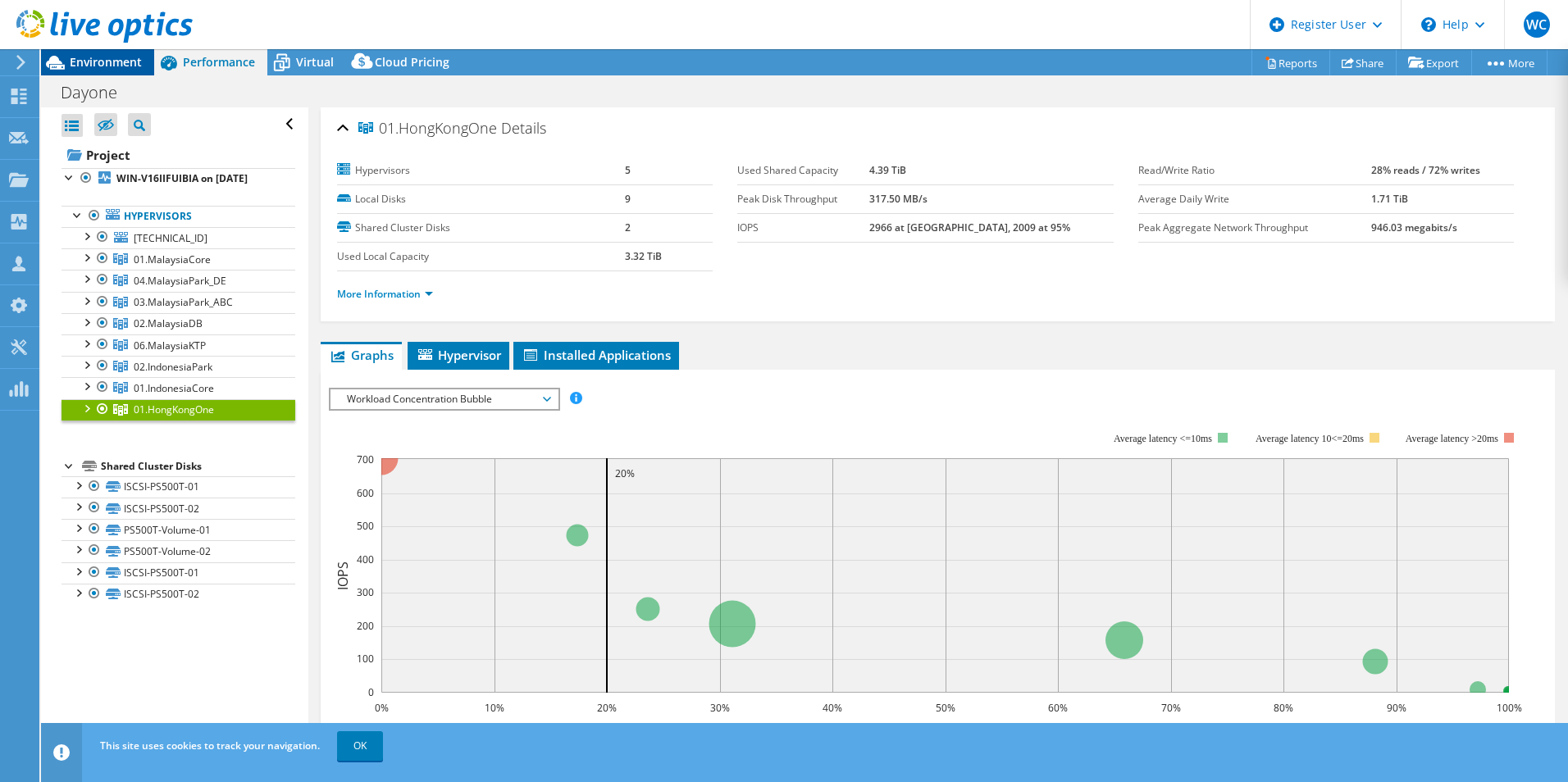
click at [94, 68] on span "Environment" at bounding box center [105, 62] width 72 height 15
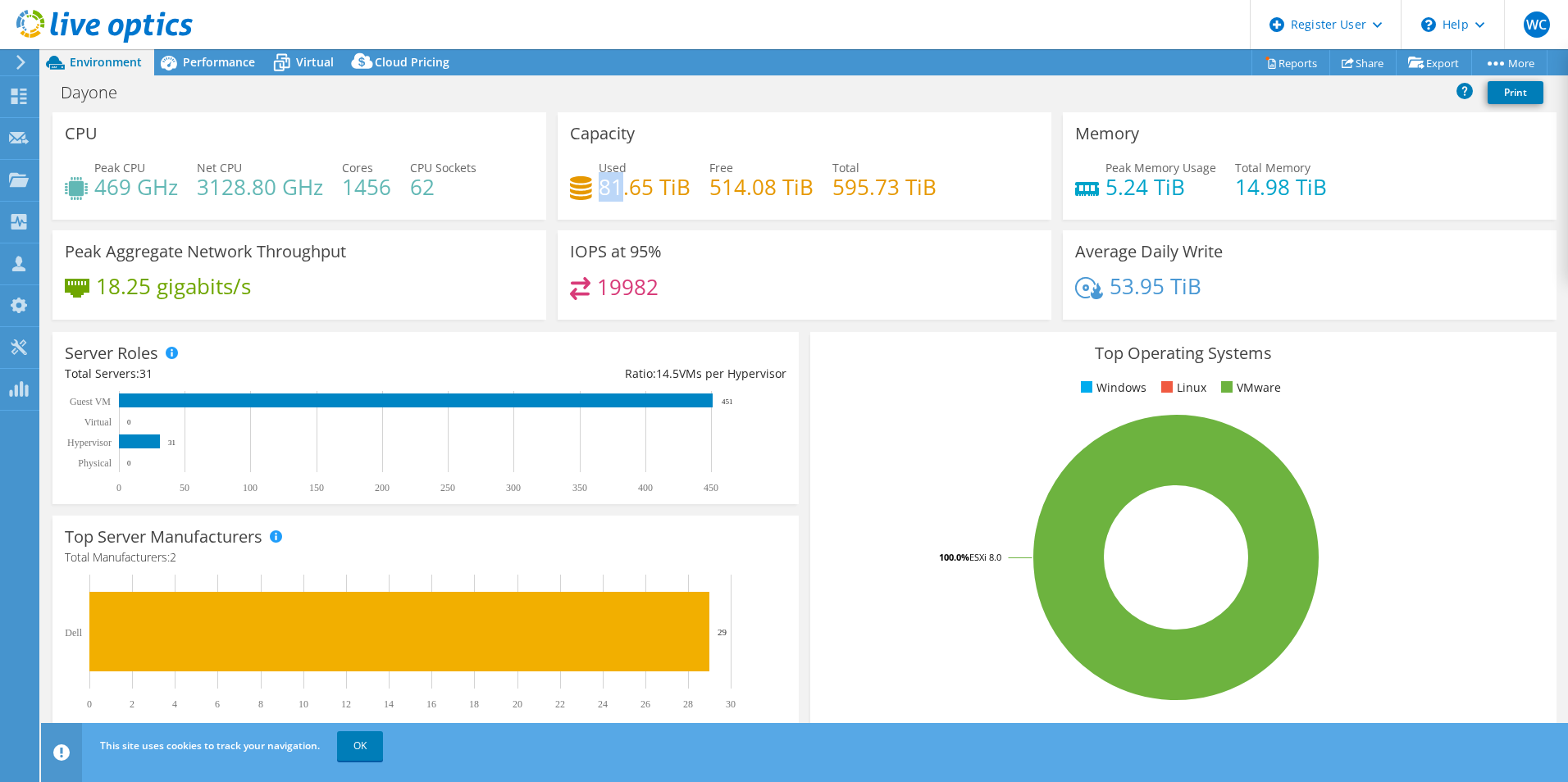
drag, startPoint x: 616, startPoint y: 187, endPoint x: 597, endPoint y: 188, distance: 19.0
click at [599, 188] on h4 "81.65 TiB" at bounding box center [645, 187] width 92 height 18
